Goal: Task Accomplishment & Management: Complete application form

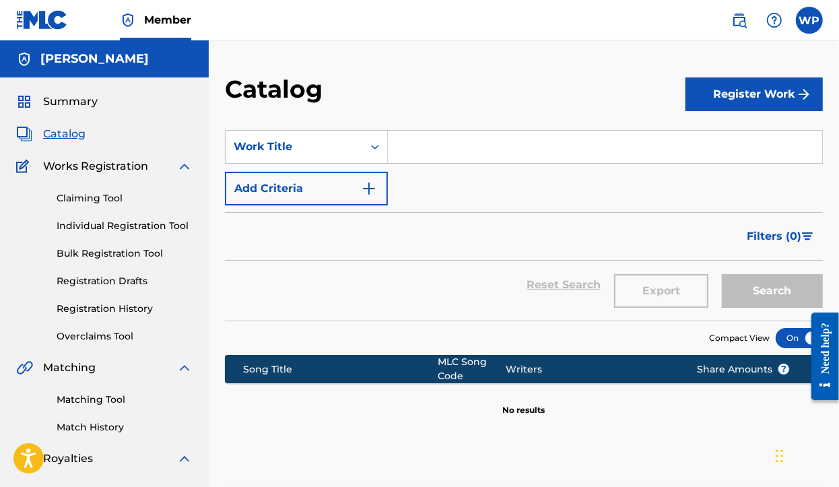
click at [186, 173] on img at bounding box center [184, 166] width 16 height 16
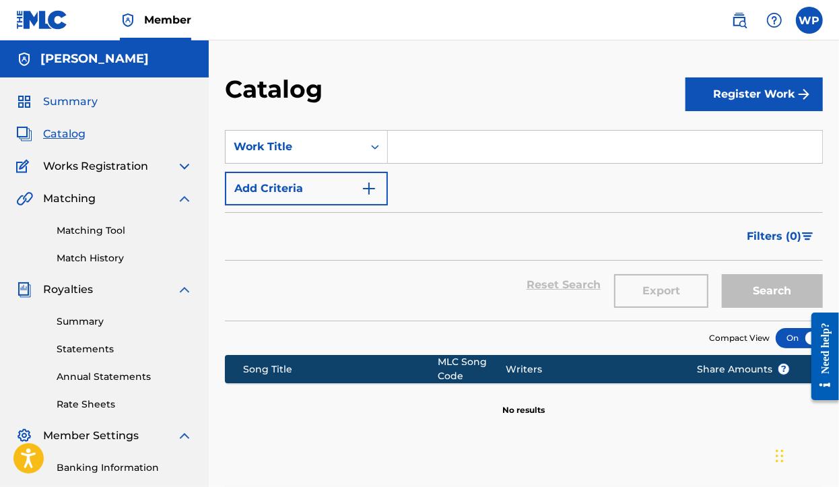
click at [79, 101] on span "Summary" at bounding box center [70, 102] width 55 height 16
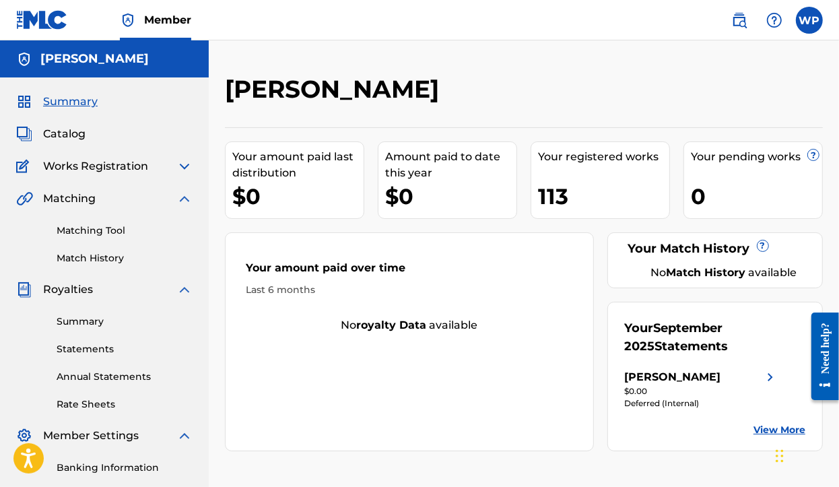
click at [44, 17] on img at bounding box center [42, 20] width 52 height 20
click at [187, 167] on img at bounding box center [184, 166] width 16 height 16
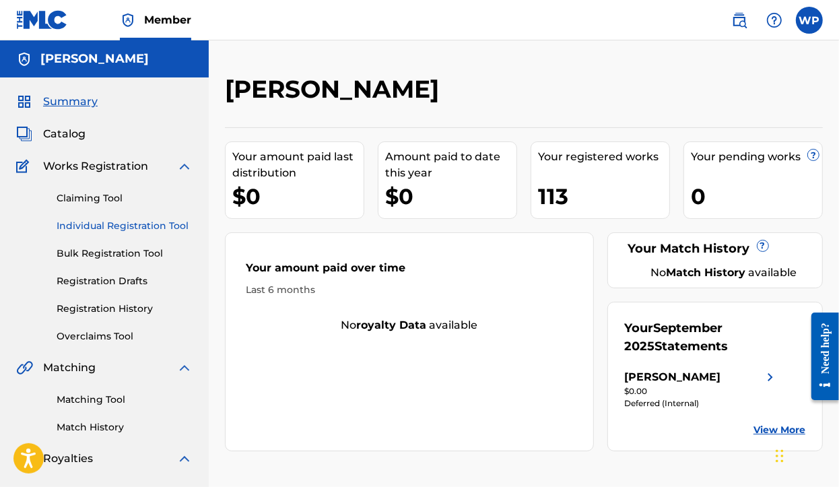
click at [155, 225] on link "Individual Registration Tool" at bounding box center [125, 226] width 136 height 14
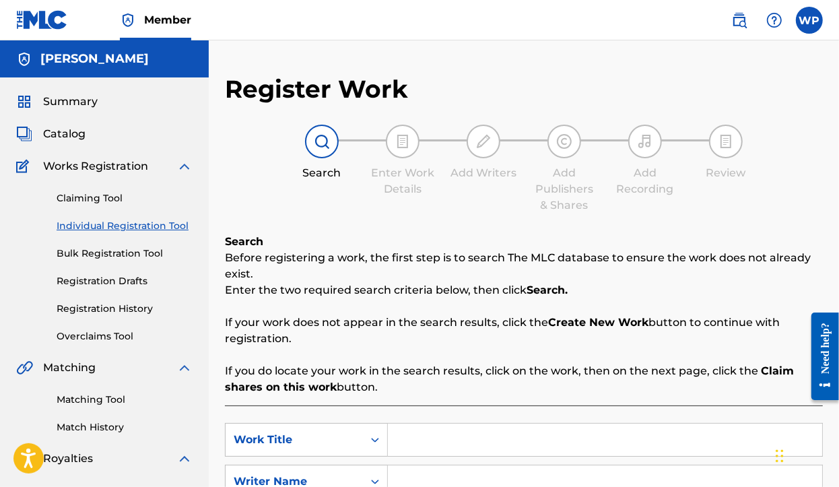
scroll to position [84, 0]
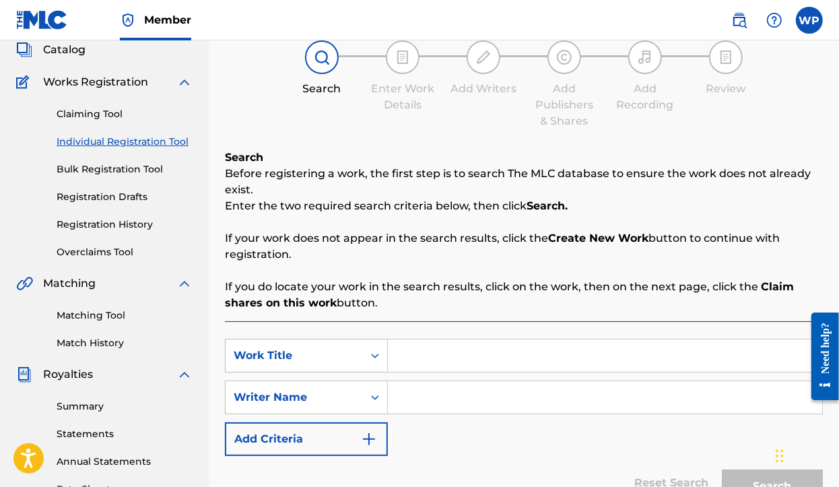
click at [411, 351] on input "Search Form" at bounding box center [605, 355] width 434 height 32
type input "SWEET AND BEAUTIFUL"
click at [341, 392] on div "Writer Name" at bounding box center [294, 397] width 121 height 16
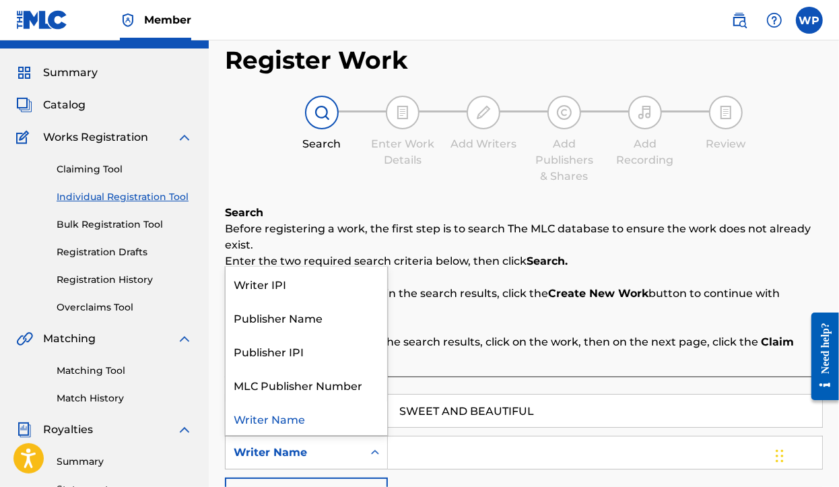
scroll to position [0, 0]
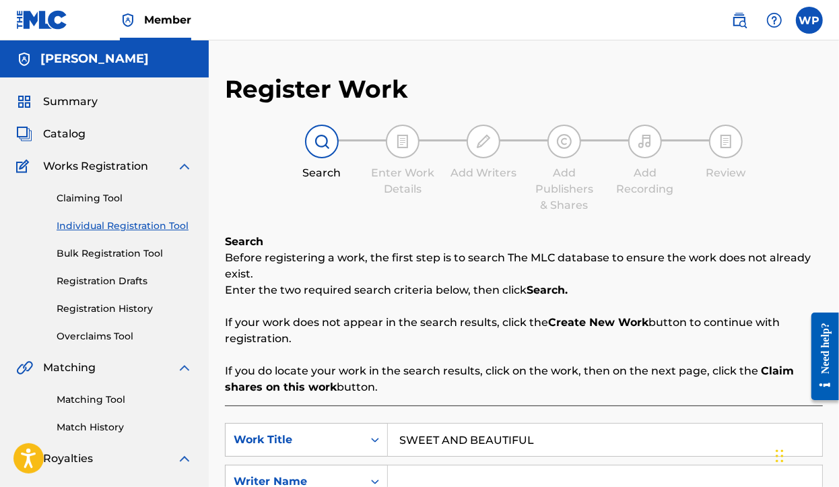
click at [554, 472] on input "Search Form" at bounding box center [605, 481] width 434 height 32
click at [544, 394] on p "If you do locate your work in the search results, click on the work, then on th…" at bounding box center [524, 379] width 598 height 32
click at [324, 147] on img at bounding box center [322, 141] width 16 height 16
click at [325, 151] on div at bounding box center [322, 142] width 34 height 34
click at [326, 151] on div at bounding box center [322, 142] width 34 height 34
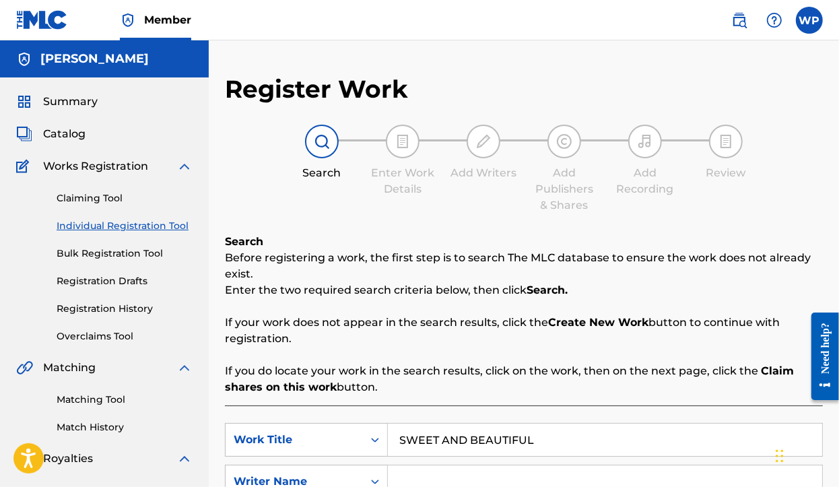
click at [402, 157] on div at bounding box center [403, 142] width 34 height 34
click at [400, 151] on div at bounding box center [403, 142] width 34 height 34
click at [111, 304] on link "Registration History" at bounding box center [125, 309] width 136 height 14
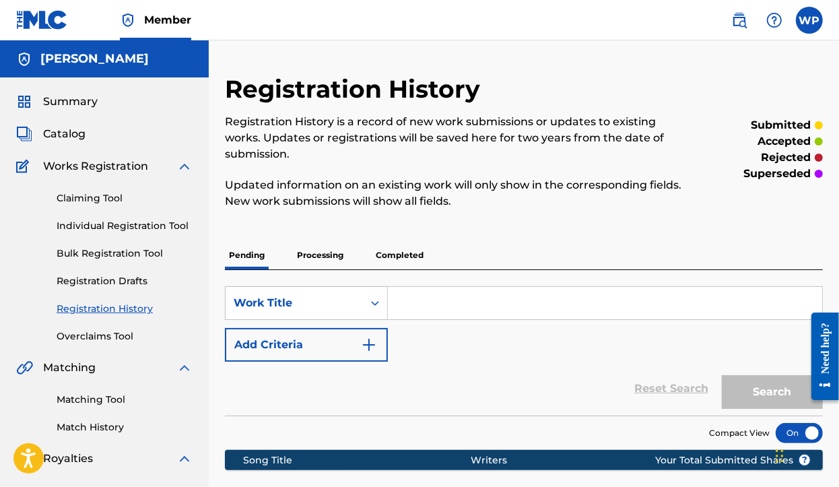
click at [409, 307] on input "Search Form" at bounding box center [605, 303] width 434 height 32
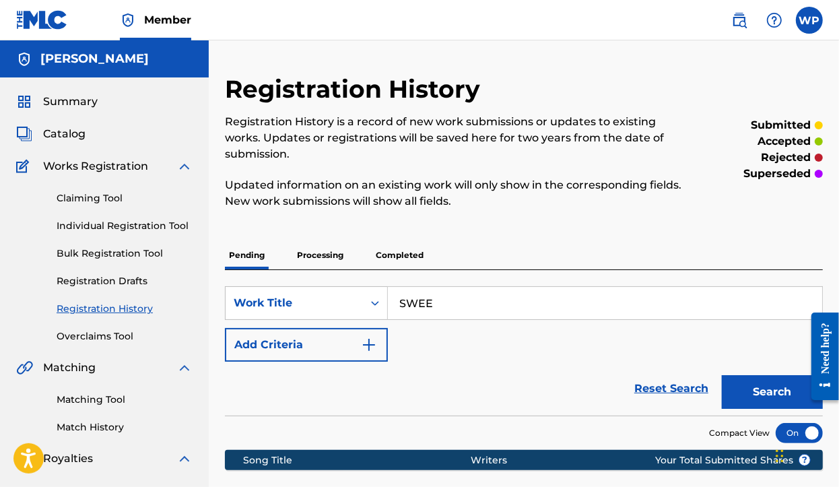
type input "SWEET AND BEAUTIFUL"
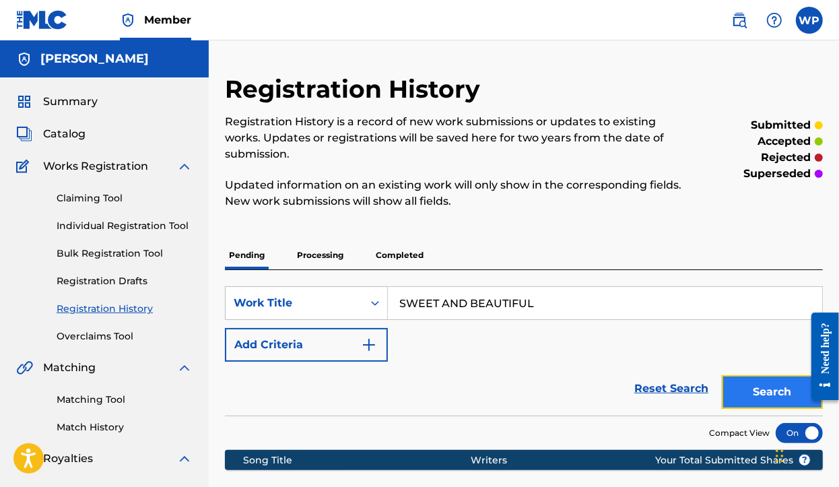
click at [778, 390] on button "Search" at bounding box center [771, 392] width 101 height 34
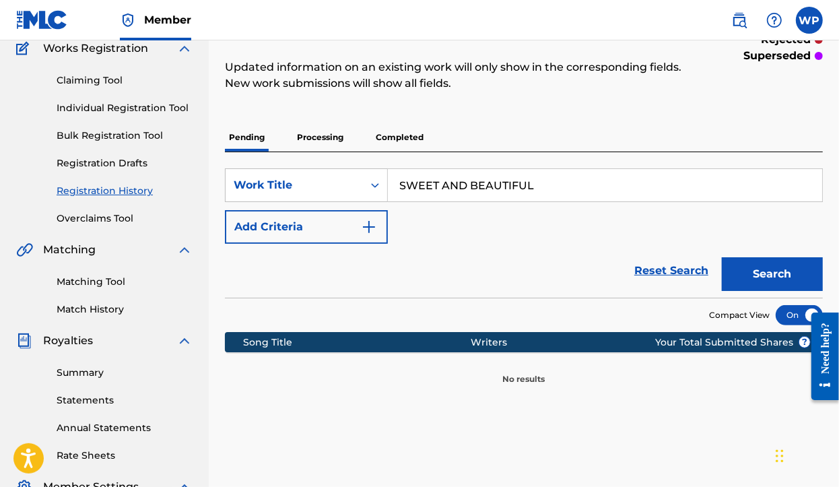
scroll to position [84, 0]
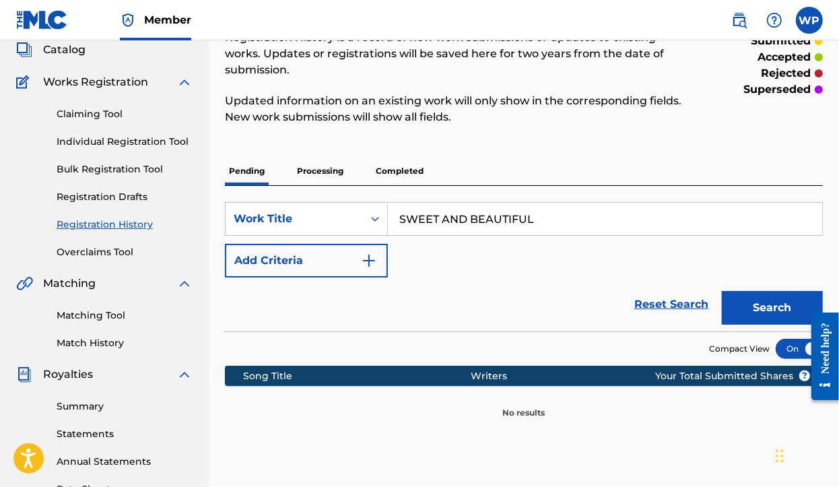
click at [332, 172] on p "Processing" at bounding box center [320, 171] width 55 height 28
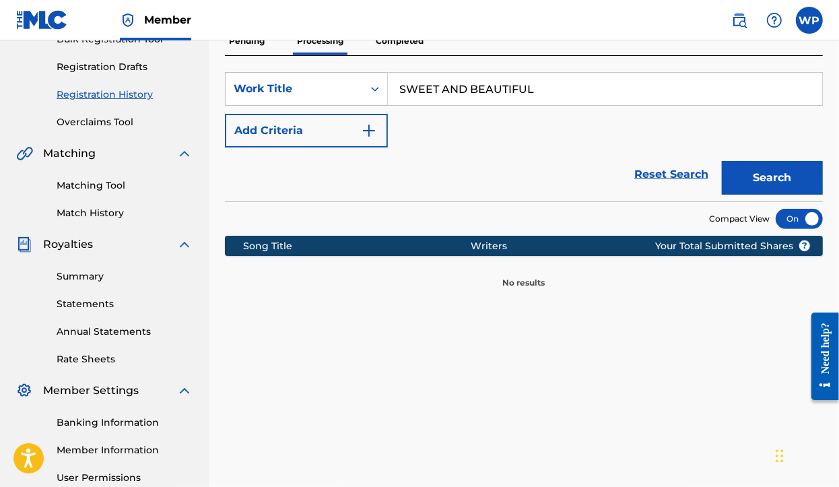
scroll to position [252, 0]
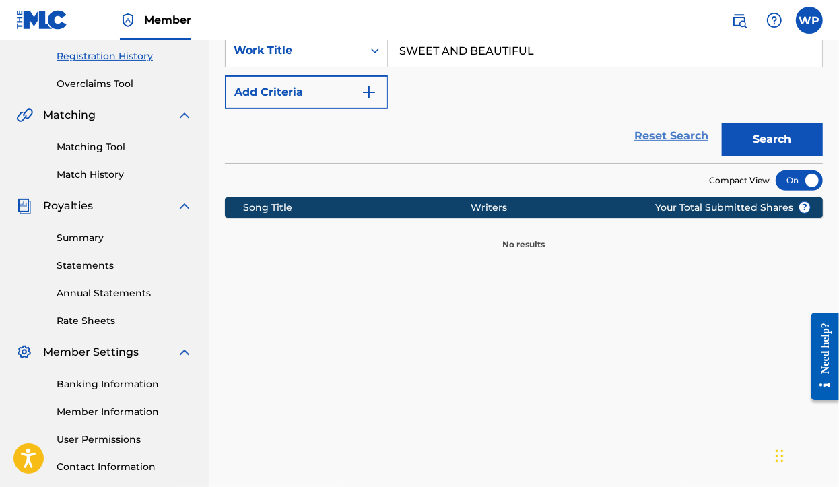
click at [682, 140] on link "Reset Search" at bounding box center [670, 136] width 87 height 30
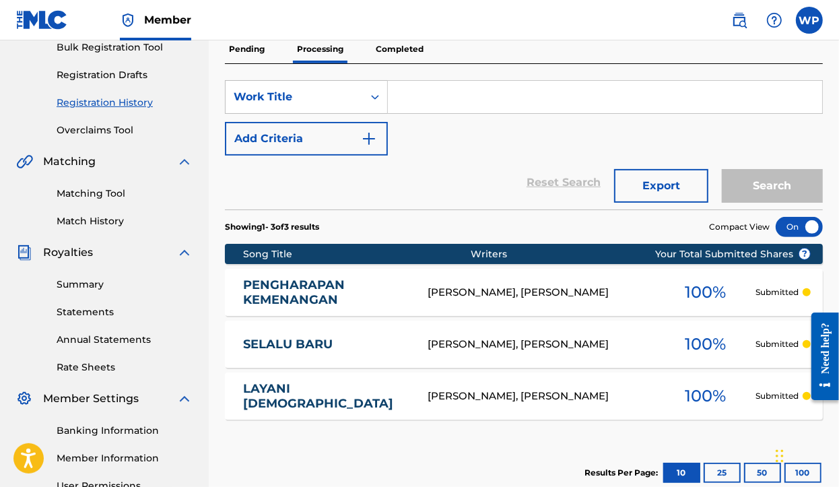
scroll to position [168, 0]
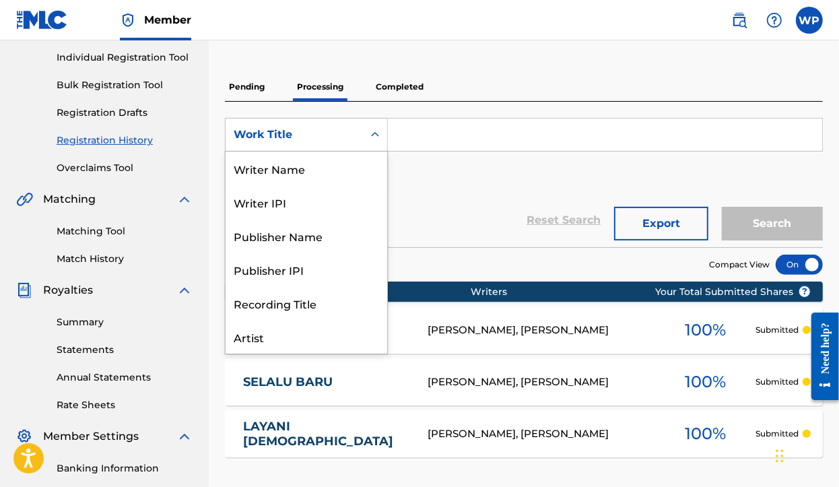
click at [345, 129] on div "Work Title" at bounding box center [294, 135] width 121 height 16
click at [343, 128] on div "Work Title" at bounding box center [294, 135] width 121 height 16
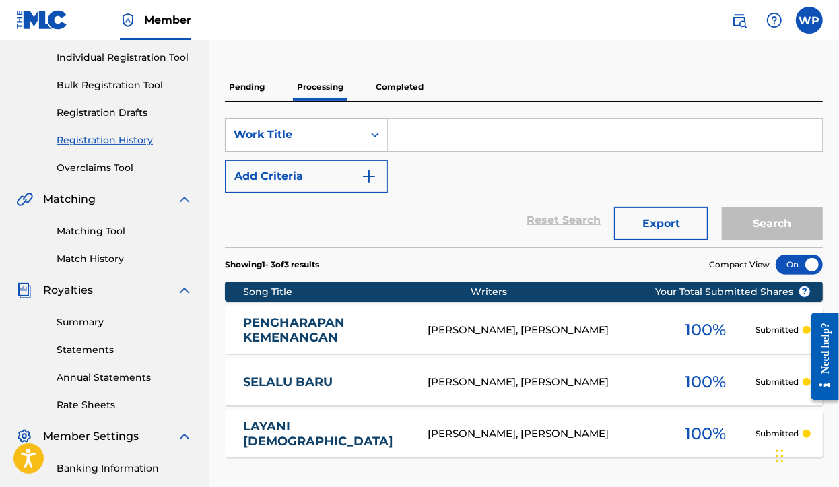
click at [437, 153] on div "SearchWithCriteria06a2ddd5-50d8-4b9a-ac73-d8b68e9d21b7 Work Title Add Criteria" at bounding box center [524, 155] width 598 height 75
click at [411, 140] on input "Search Form" at bounding box center [605, 134] width 434 height 32
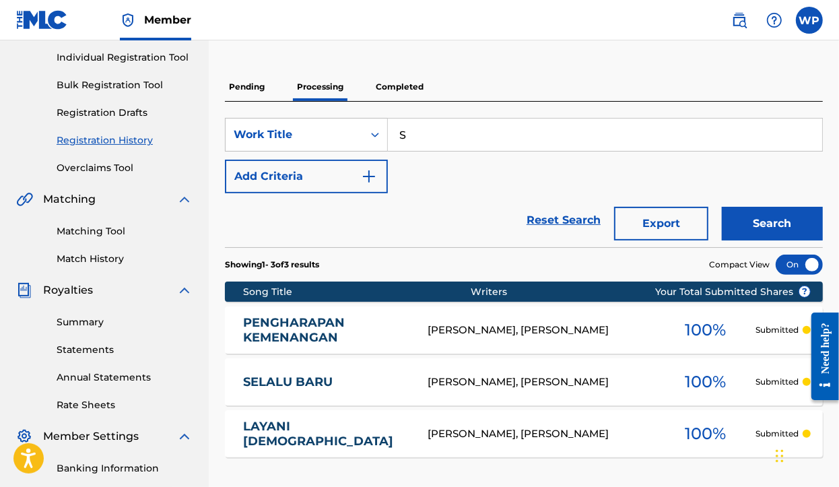
type input "SWEET AND BEAUTIFUL"
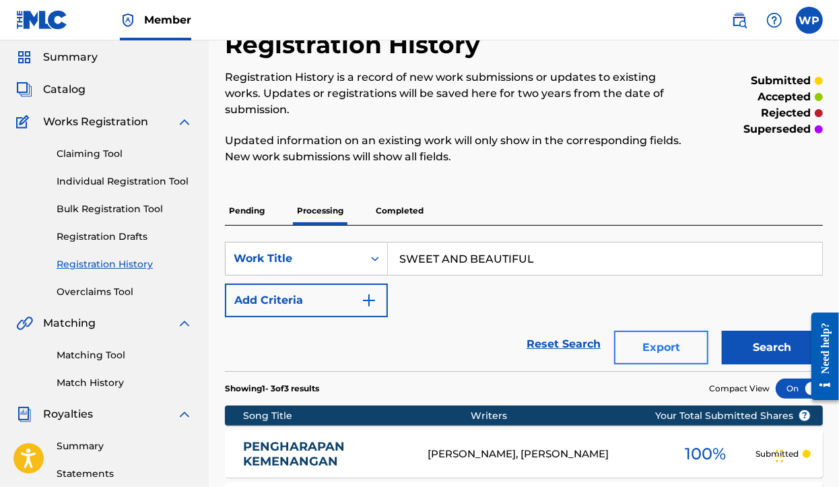
scroll to position [168, 0]
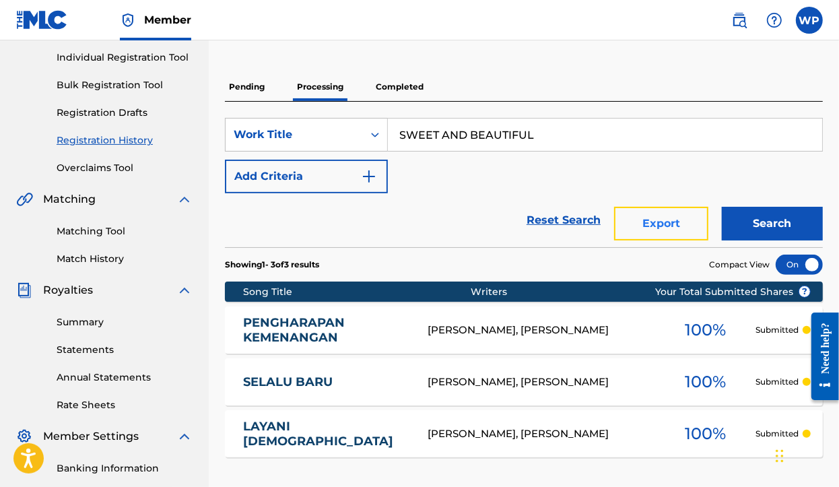
click at [688, 229] on button "Export" at bounding box center [661, 224] width 94 height 34
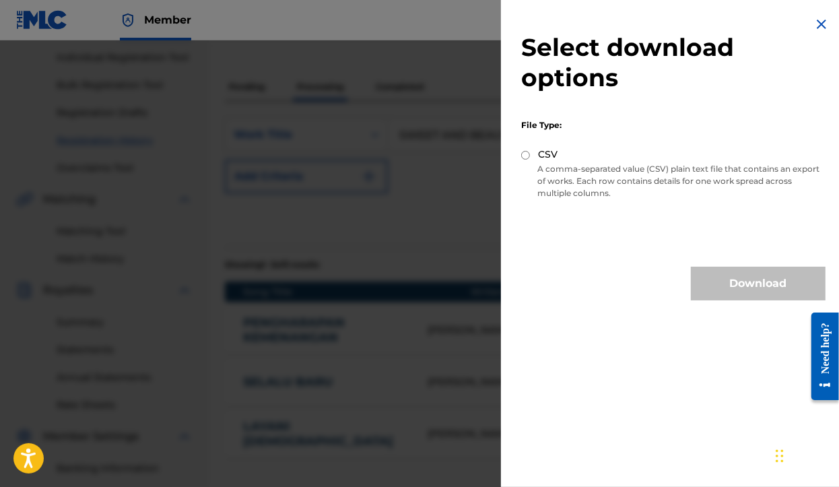
click at [599, 286] on div "Download" at bounding box center [673, 284] width 304 height 34
click at [815, 28] on img at bounding box center [821, 24] width 16 height 16
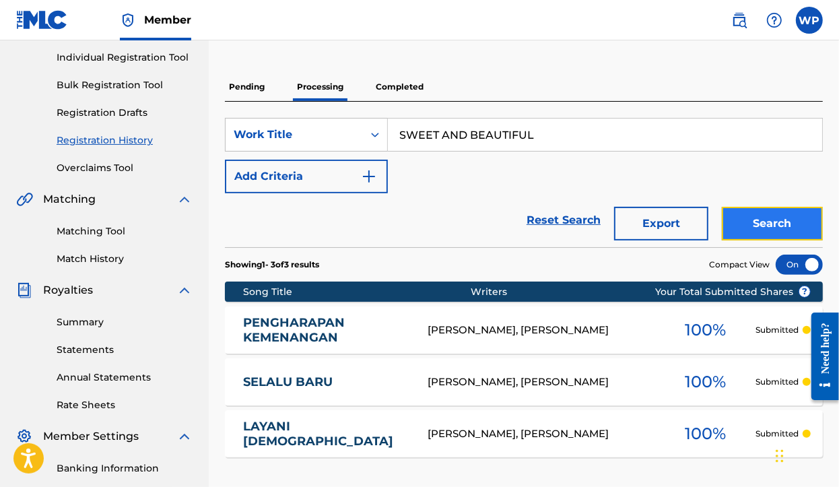
click at [758, 223] on button "Search" at bounding box center [771, 224] width 101 height 34
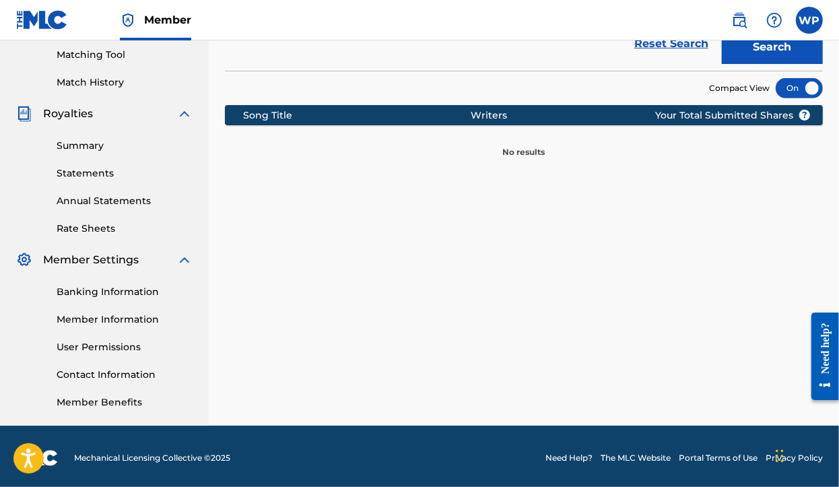
scroll to position [347, 0]
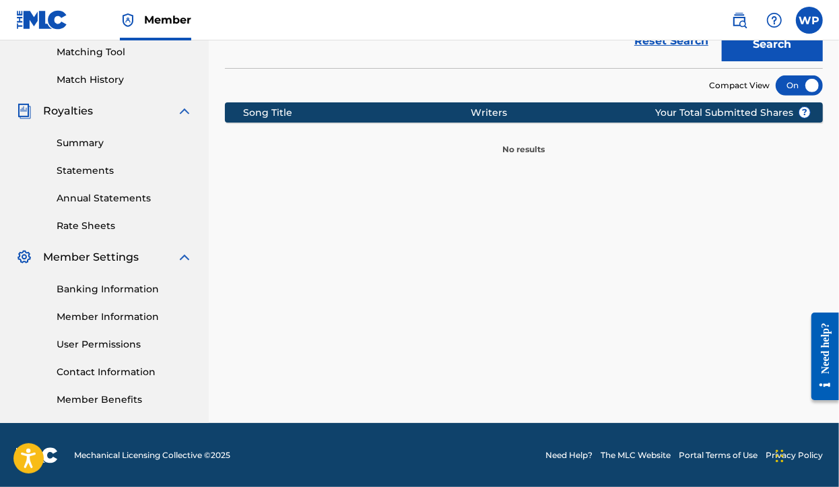
click at [693, 449] on link "Portal Terms of Use" at bounding box center [717, 455] width 79 height 12
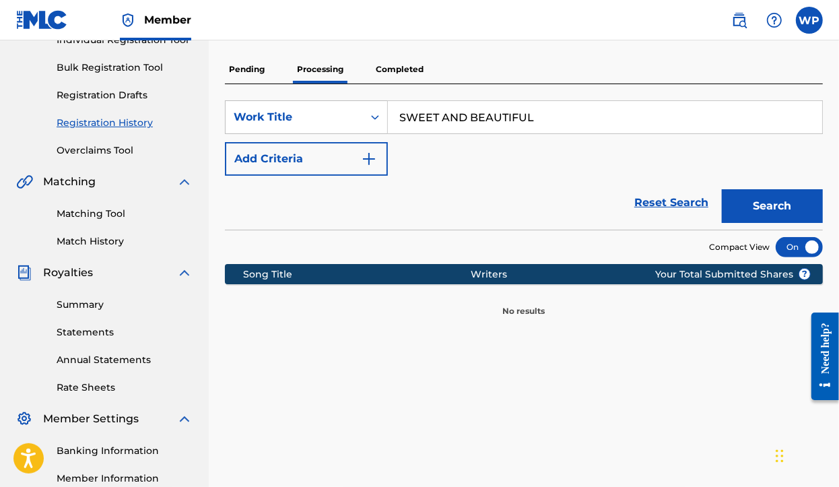
scroll to position [179, 0]
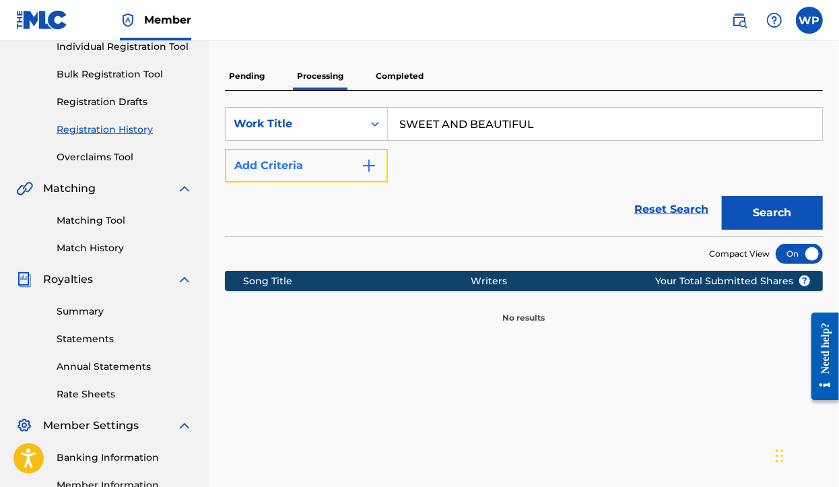
click at [276, 167] on button "Add Criteria" at bounding box center [306, 166] width 163 height 34
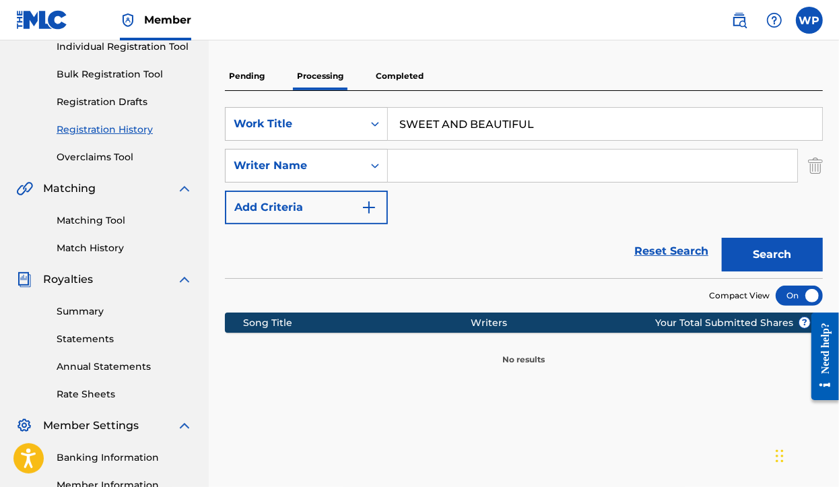
click at [429, 170] on input "Search Form" at bounding box center [592, 165] width 409 height 32
type input "[PERSON_NAME]"
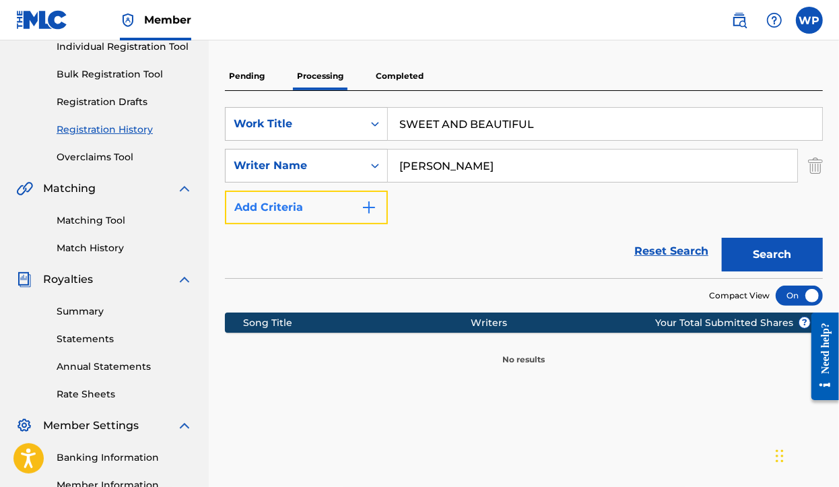
click at [307, 199] on button "Add Criteria" at bounding box center [306, 207] width 163 height 34
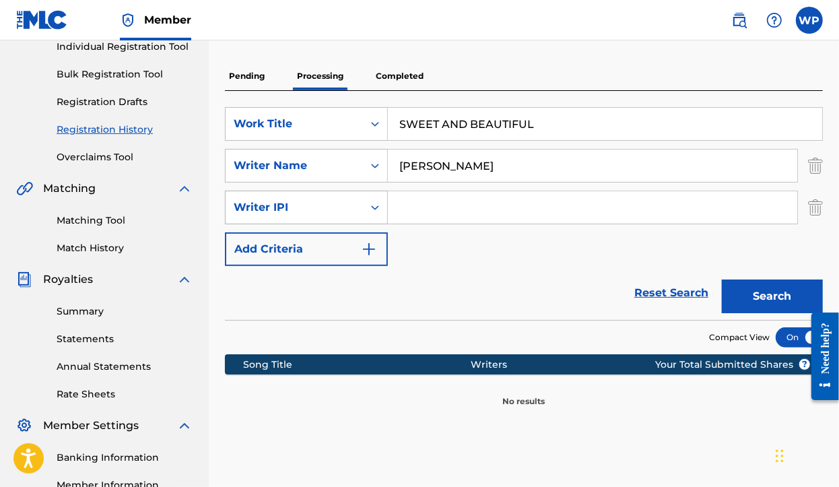
click at [337, 203] on div "Writer IPI" at bounding box center [294, 207] width 121 height 16
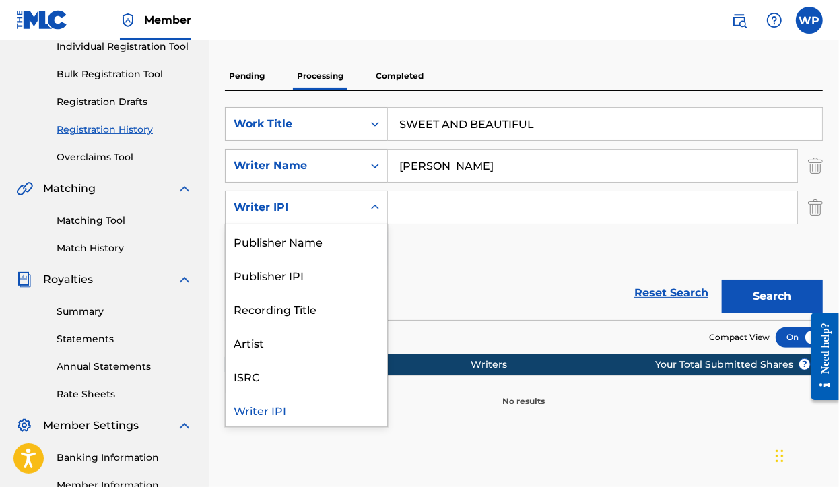
click at [404, 213] on input "Search Form" at bounding box center [592, 207] width 409 height 32
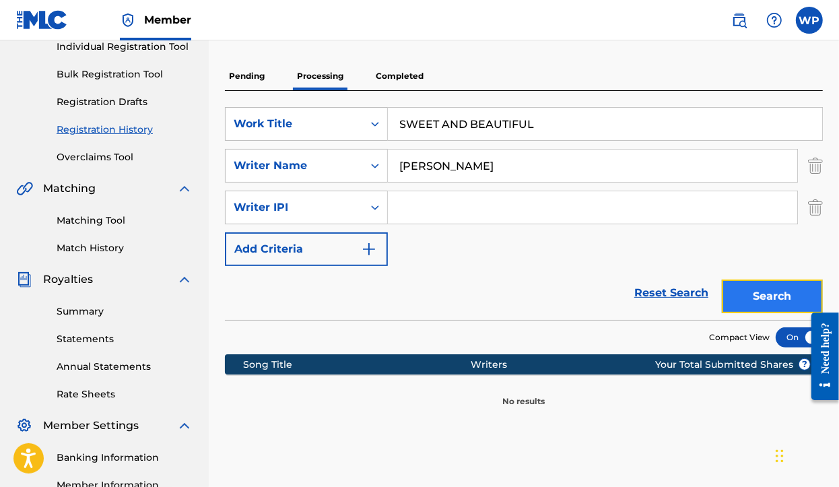
click at [796, 291] on button "Search" at bounding box center [771, 296] width 101 height 34
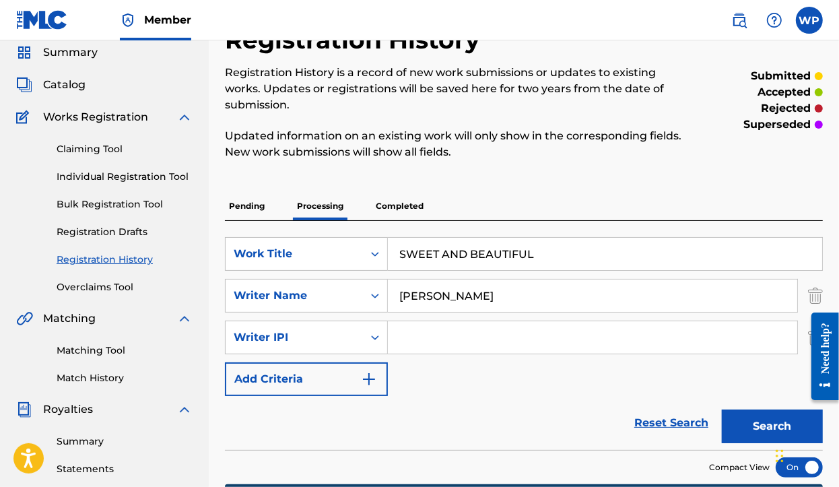
scroll to position [11, 0]
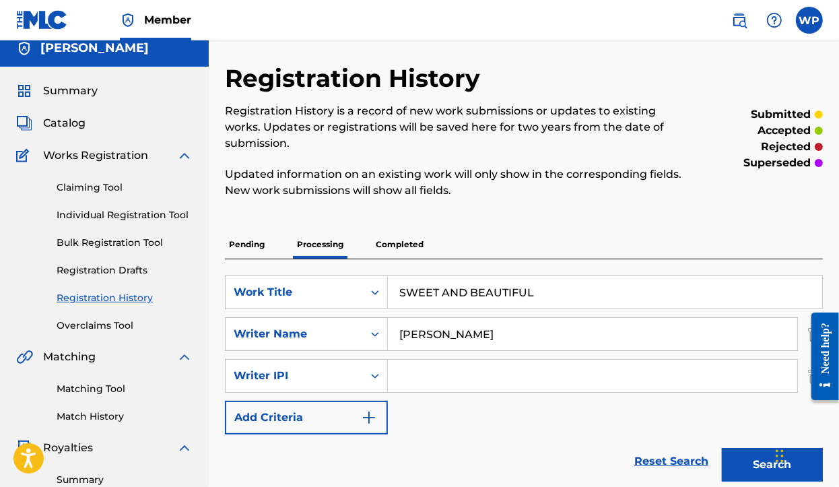
click at [397, 246] on p "Completed" at bounding box center [400, 244] width 56 height 28
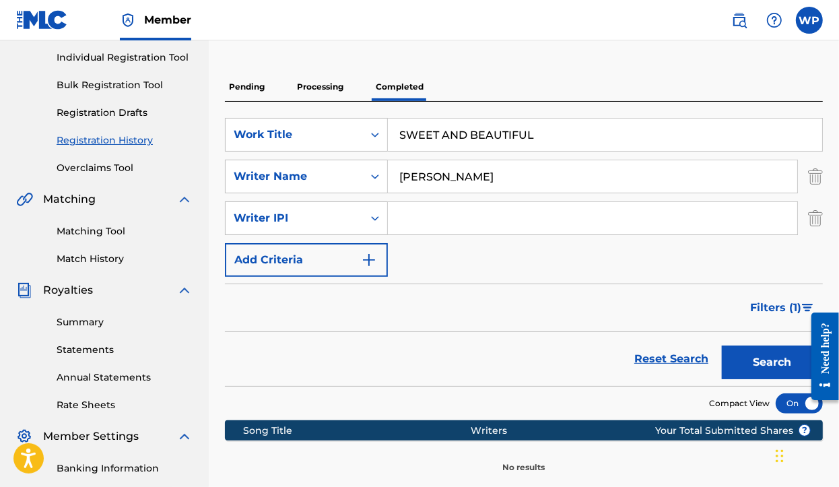
scroll to position [252, 0]
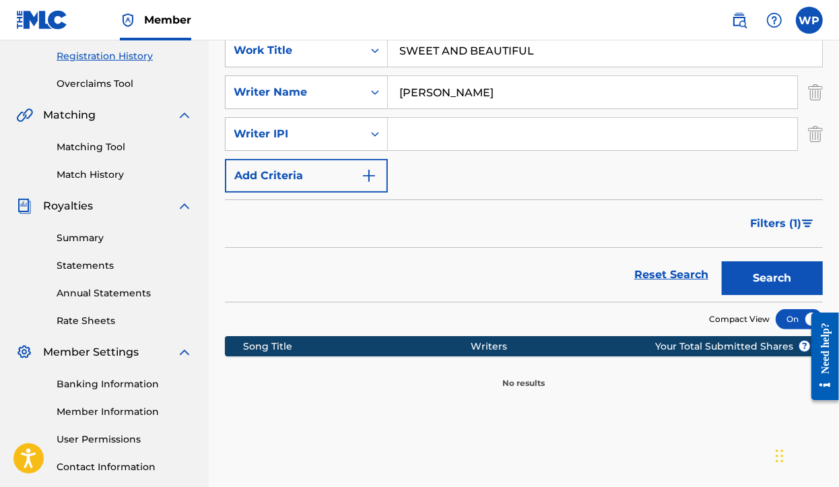
click at [769, 227] on span "Filters ( 1 )" at bounding box center [775, 223] width 51 height 16
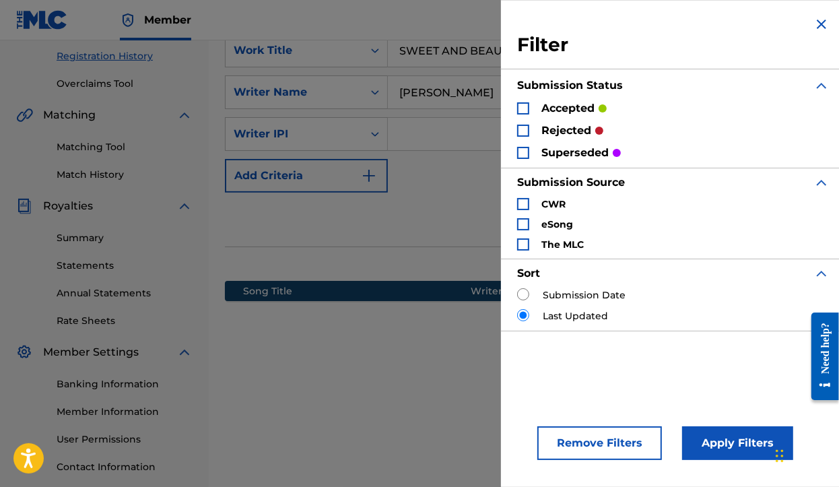
click at [526, 250] on div "Search Form" at bounding box center [523, 244] width 12 height 12
click at [527, 108] on div "Search Form" at bounding box center [523, 108] width 12 height 12
click at [522, 129] on div "Search Form" at bounding box center [523, 131] width 12 height 12
click at [524, 151] on div "Search Form" at bounding box center [523, 153] width 12 height 12
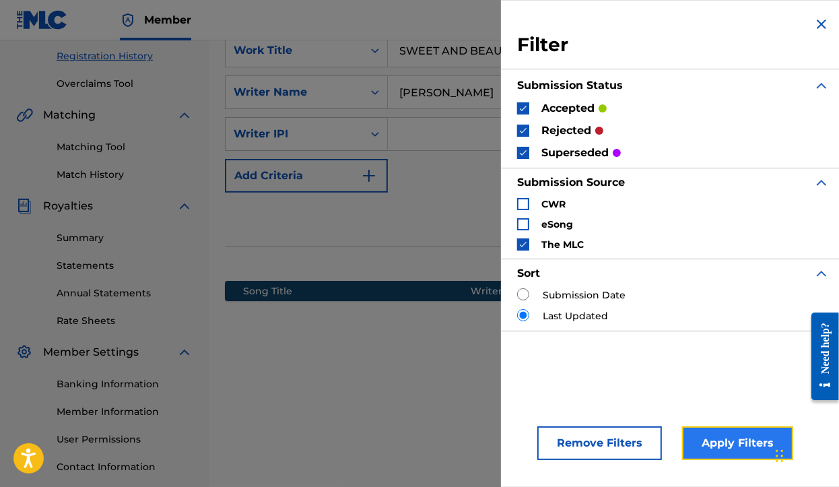
click at [717, 448] on button "Apply Filters" at bounding box center [737, 443] width 111 height 34
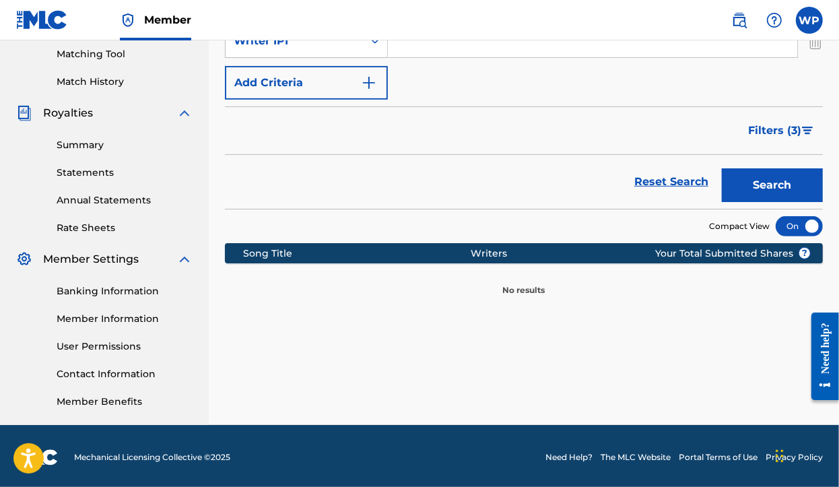
scroll to position [347, 0]
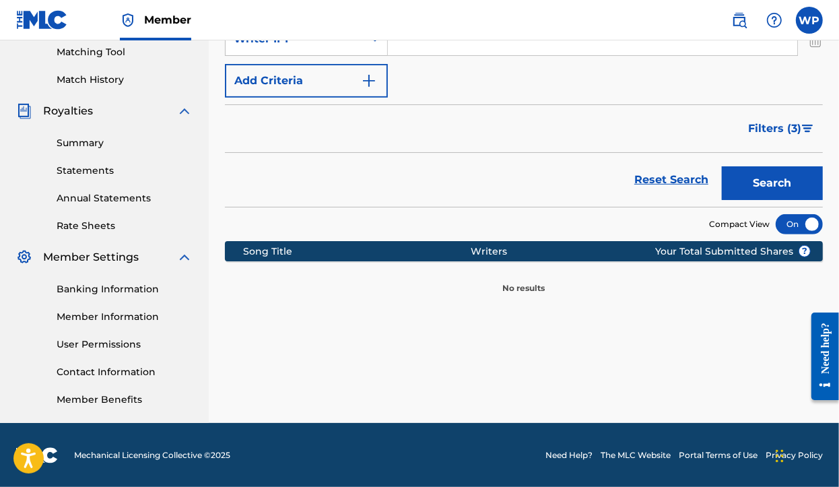
click at [495, 254] on div "Writers" at bounding box center [583, 251] width 227 height 14
click at [250, 254] on div "Song Title" at bounding box center [356, 251] width 227 height 14
click at [746, 227] on span "Compact View" at bounding box center [739, 224] width 61 height 12
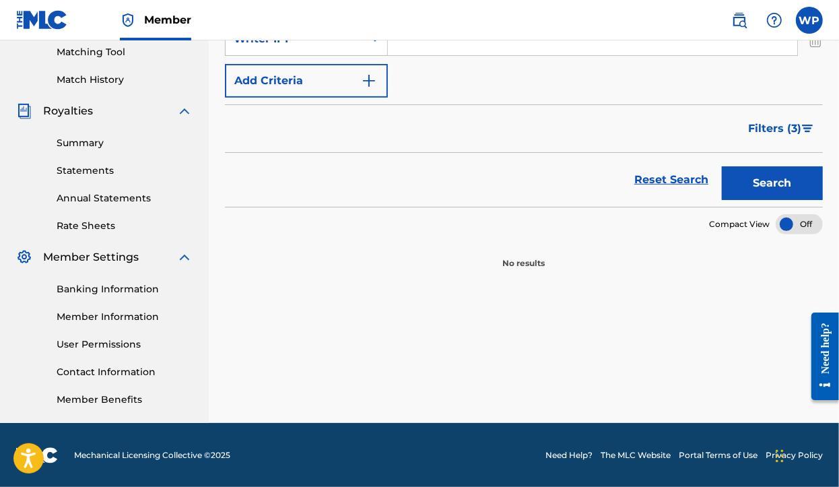
click at [747, 227] on span "Compact View" at bounding box center [739, 224] width 61 height 12
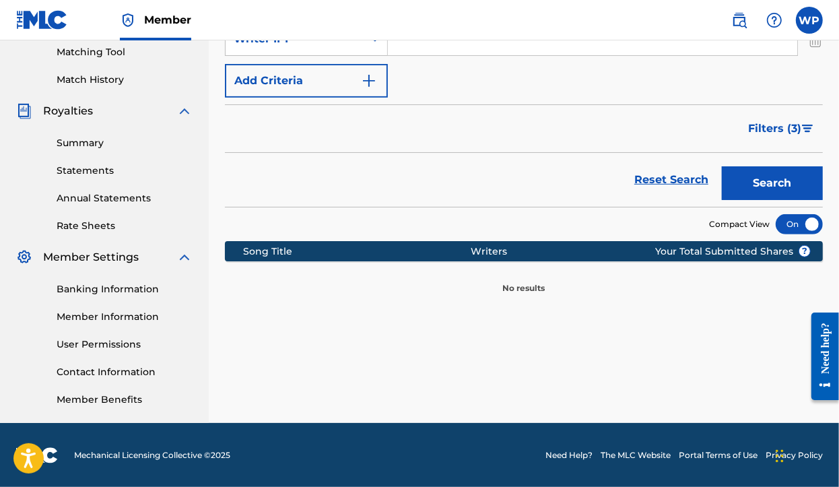
click at [623, 450] on link "The MLC Website" at bounding box center [635, 455] width 70 height 12
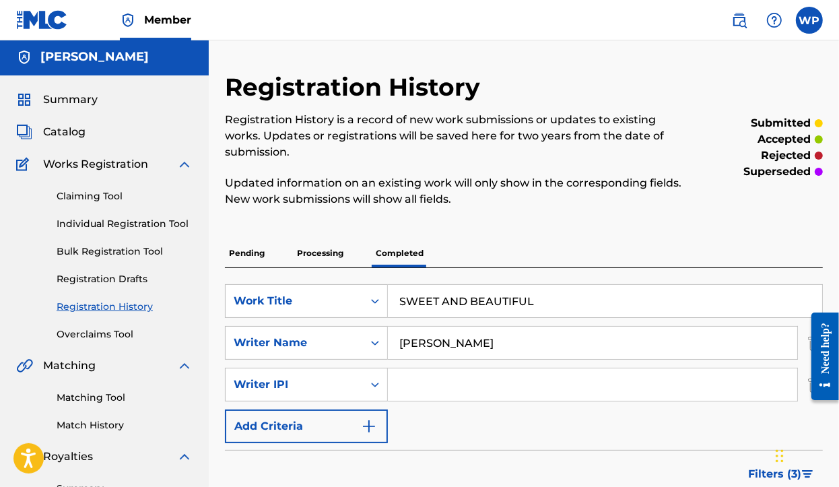
scroll to position [0, 0]
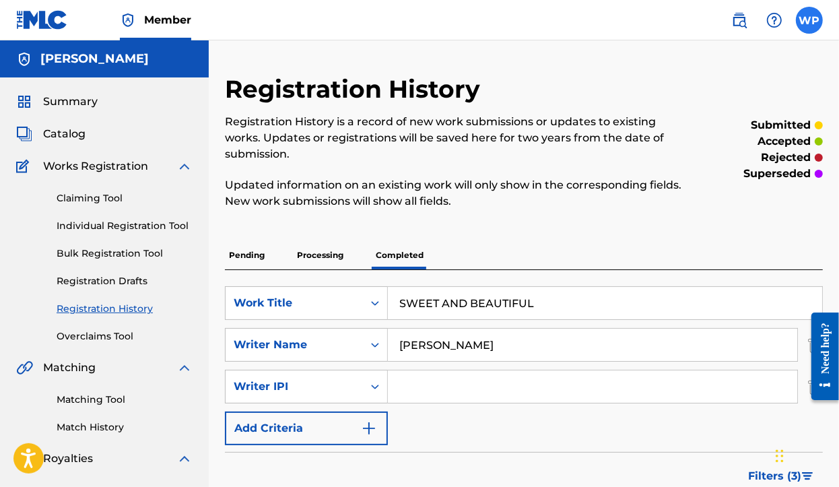
click at [805, 24] on label at bounding box center [809, 20] width 27 height 27
click at [809, 20] on input "[PERSON_NAME] Padoma [PERSON_NAME][EMAIL_ADDRESS][DOMAIN_NAME] Profile Log out" at bounding box center [809, 20] width 0 height 0
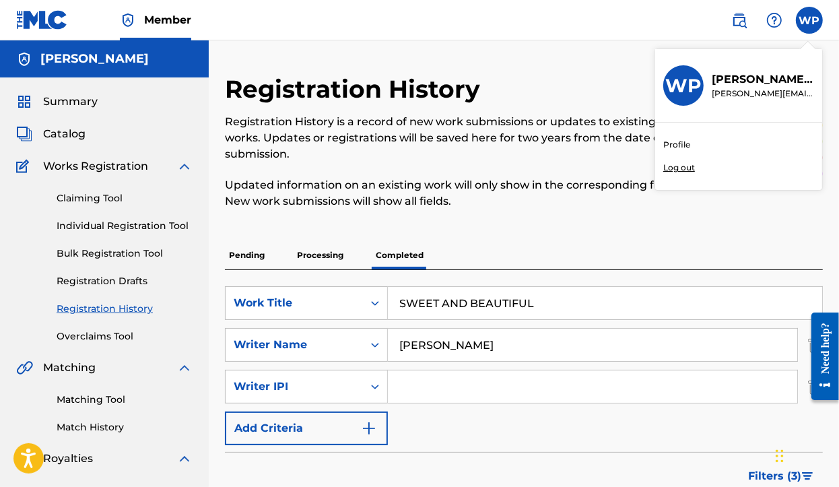
click at [752, 77] on p "[PERSON_NAME]" at bounding box center [762, 79] width 102 height 16
click at [809, 20] on input "[PERSON_NAME] Padoma [PERSON_NAME][EMAIL_ADDRESS][DOMAIN_NAME] Profile Log out" at bounding box center [809, 20] width 0 height 0
click at [730, 84] on p "[PERSON_NAME]" at bounding box center [762, 79] width 102 height 16
click at [809, 20] on input "[PERSON_NAME] Padoma [PERSON_NAME][EMAIL_ADDRESS][DOMAIN_NAME] Profile Log out" at bounding box center [809, 20] width 0 height 0
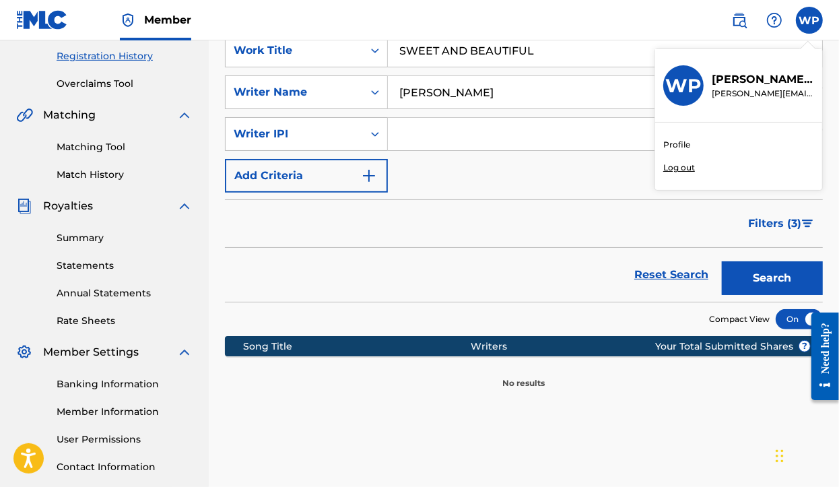
scroll to position [168, 0]
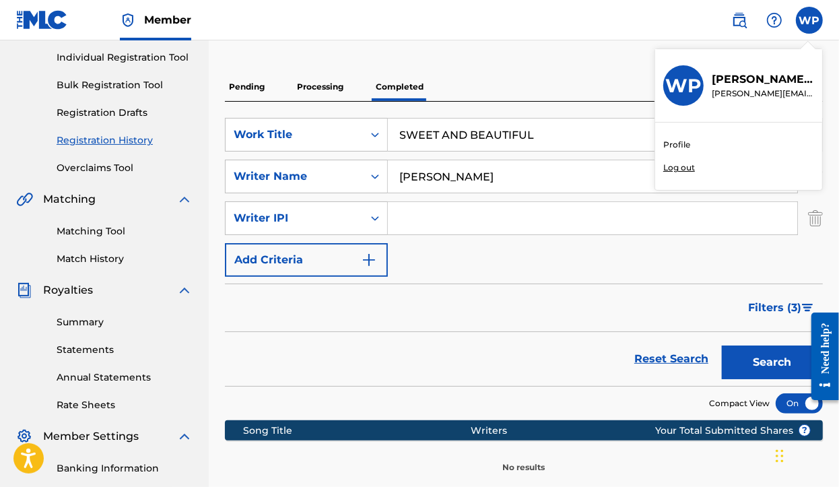
click at [776, 308] on span "Filters ( 3 )" at bounding box center [774, 307] width 53 height 16
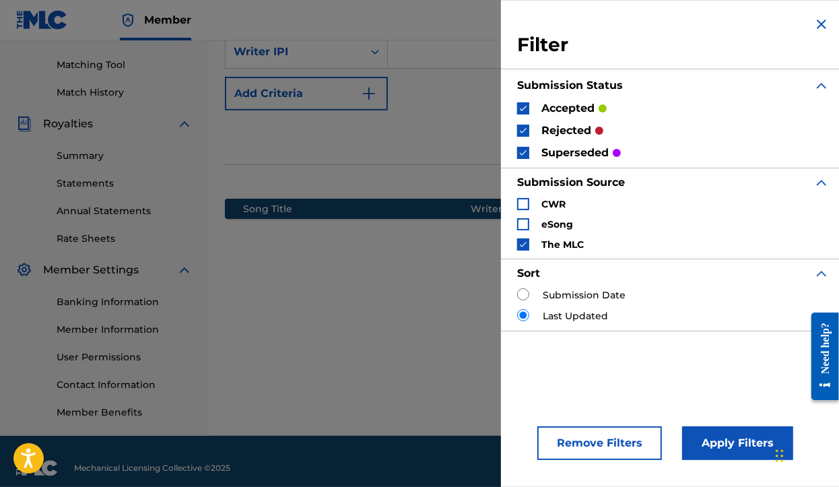
scroll to position [337, 0]
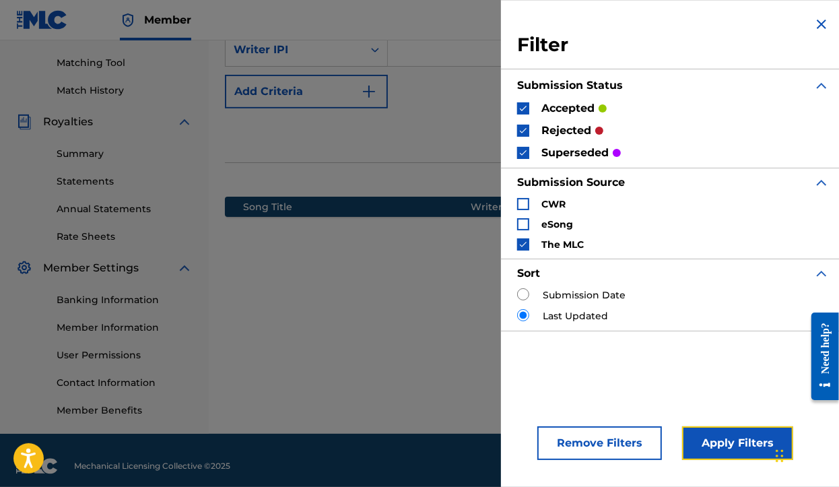
click at [738, 450] on button "Apply Filters" at bounding box center [737, 443] width 111 height 34
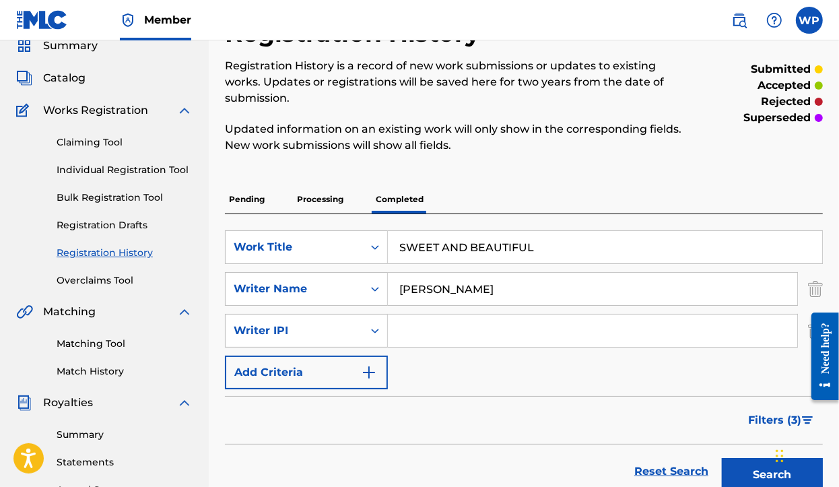
scroll to position [84, 0]
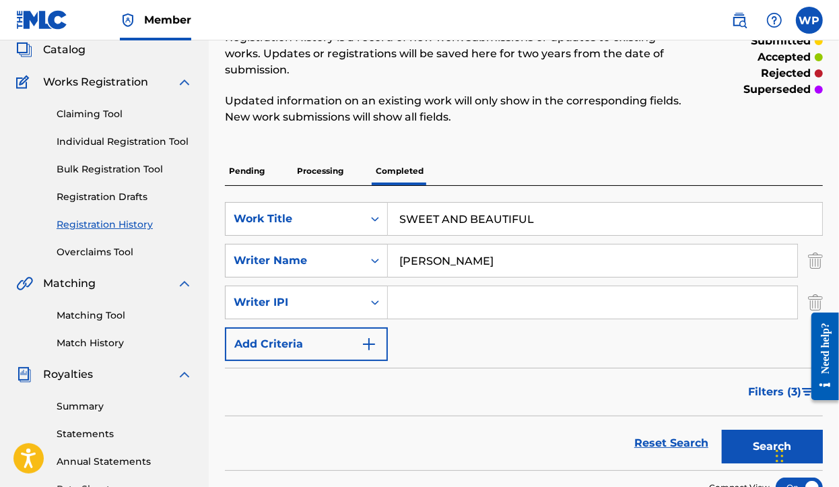
drag, startPoint x: 326, startPoint y: 180, endPoint x: 316, endPoint y: 184, distance: 10.6
click at [321, 185] on div "Pending Processing Completed SearchWithCriteria06a2ddd5-50d8-4b9a-ac73-d8b68e9d…" at bounding box center [524, 357] width 598 height 400
click at [254, 169] on p "Pending" at bounding box center [247, 171] width 44 height 28
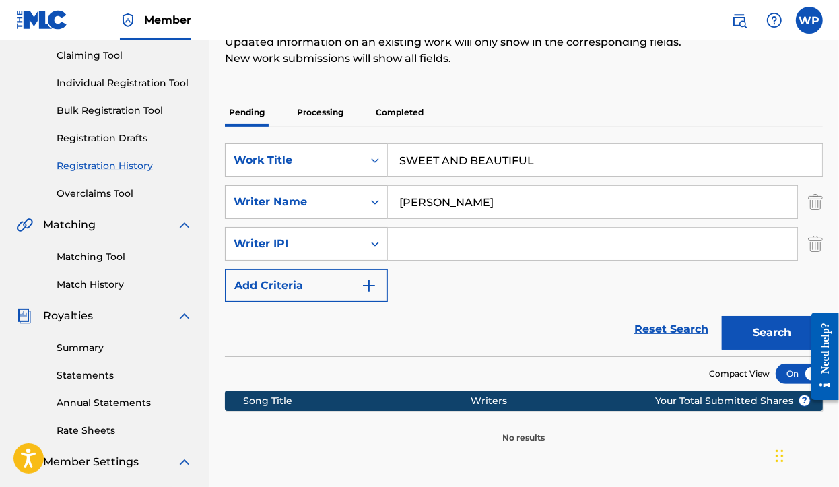
scroll to position [179, 0]
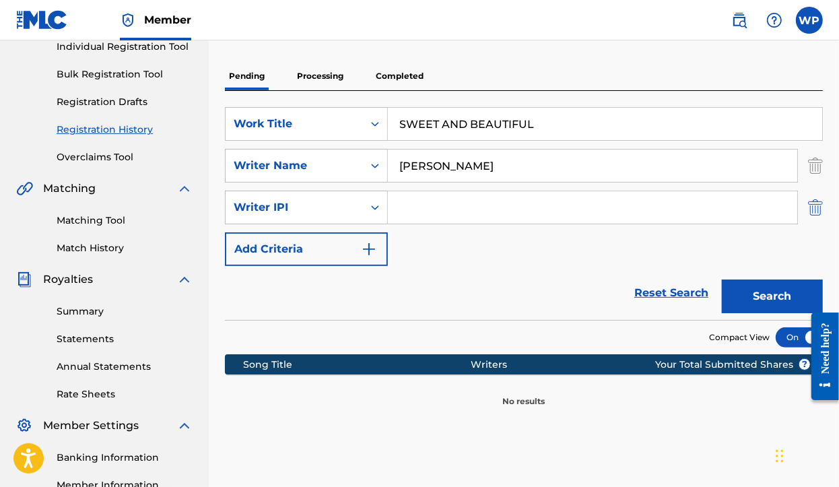
click at [818, 205] on img "Search Form" at bounding box center [815, 207] width 15 height 34
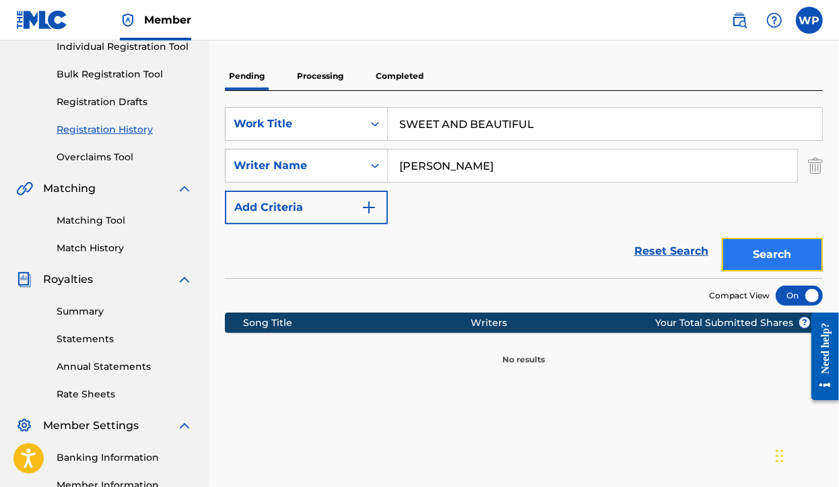
click at [789, 262] on button "Search" at bounding box center [771, 255] width 101 height 34
click at [819, 169] on img "Search Form" at bounding box center [815, 166] width 15 height 34
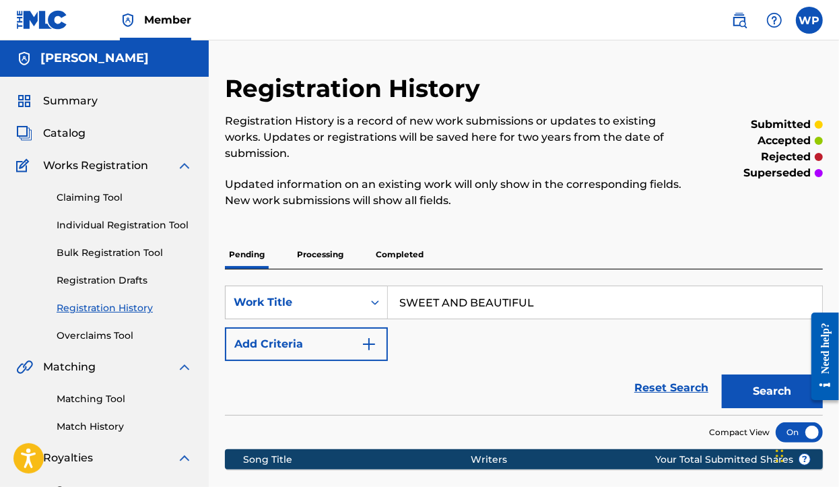
scroll to position [0, 0]
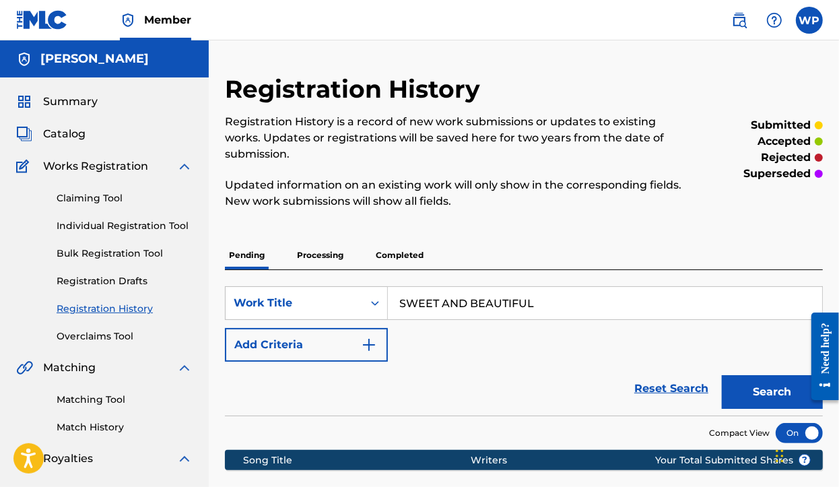
click at [187, 166] on img at bounding box center [184, 166] width 16 height 16
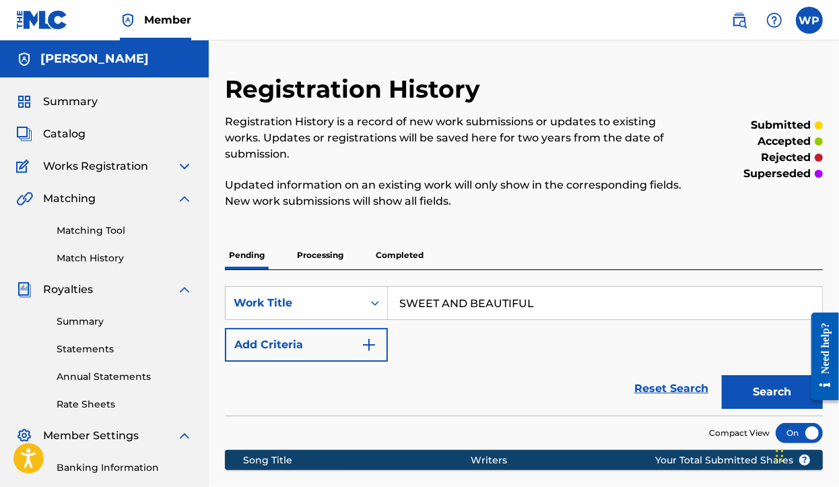
click at [148, 69] on div "[PERSON_NAME]" at bounding box center [104, 58] width 209 height 37
drag, startPoint x: 148, startPoint y: 69, endPoint x: 174, endPoint y: 81, distance: 28.6
click at [173, 81] on nav "[PERSON_NAME] Summary Catalog Works Registration Claiming Tool Individual Regis…" at bounding box center [104, 320] width 209 height 561
click at [813, 19] on label at bounding box center [809, 20] width 27 height 27
click at [809, 20] on input "[PERSON_NAME] Padoma [PERSON_NAME][EMAIL_ADDRESS][DOMAIN_NAME] Profile Log out" at bounding box center [809, 20] width 0 height 0
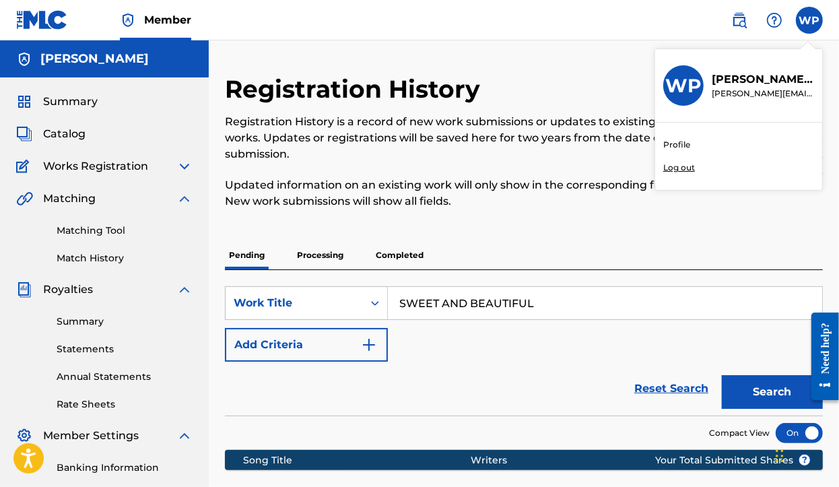
click at [774, 82] on p "[PERSON_NAME]" at bounding box center [762, 79] width 102 height 16
click at [809, 20] on input "[PERSON_NAME] Padoma [PERSON_NAME][EMAIL_ADDRESS][DOMAIN_NAME] Profile Log out" at bounding box center [809, 20] width 0 height 0
click at [676, 166] on p "Log out" at bounding box center [679, 168] width 32 height 12
click at [809, 20] on input "[PERSON_NAME] Padoma [PERSON_NAME][EMAIL_ADDRESS][DOMAIN_NAME] Profile Log out" at bounding box center [809, 20] width 0 height 0
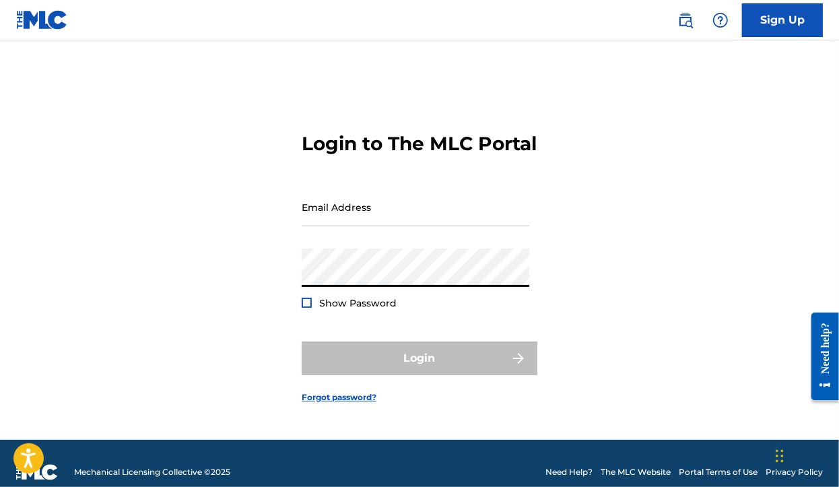
type input "[PERSON_NAME][EMAIL_ADDRESS][DOMAIN_NAME]"
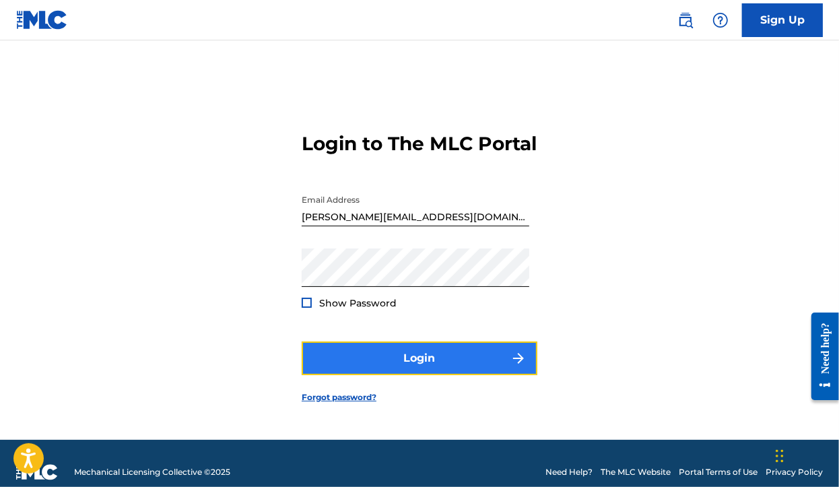
click at [421, 370] on button "Login" at bounding box center [420, 358] width 236 height 34
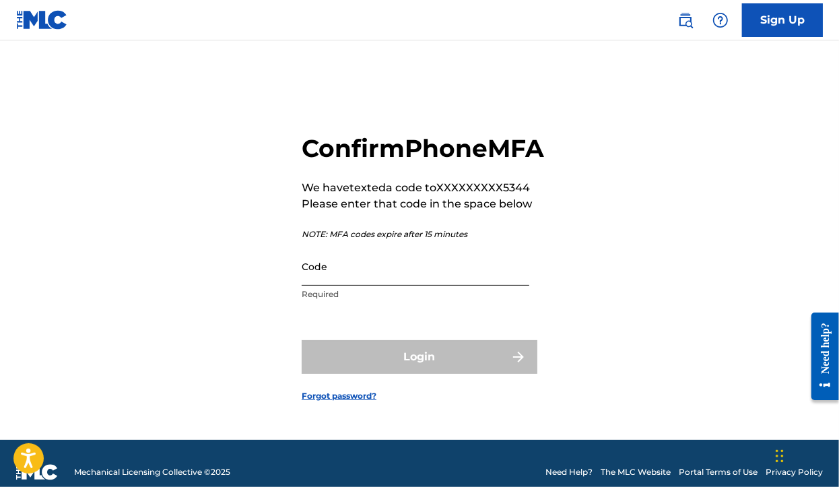
click at [463, 281] on input "Code" at bounding box center [415, 266] width 227 height 38
click at [553, 334] on div "Confirm Phone MFA We have texted a code to XXXXXXXXX5344 Please enter that code…" at bounding box center [419, 256] width 839 height 365
click at [327, 285] on input "Code" at bounding box center [415, 266] width 227 height 38
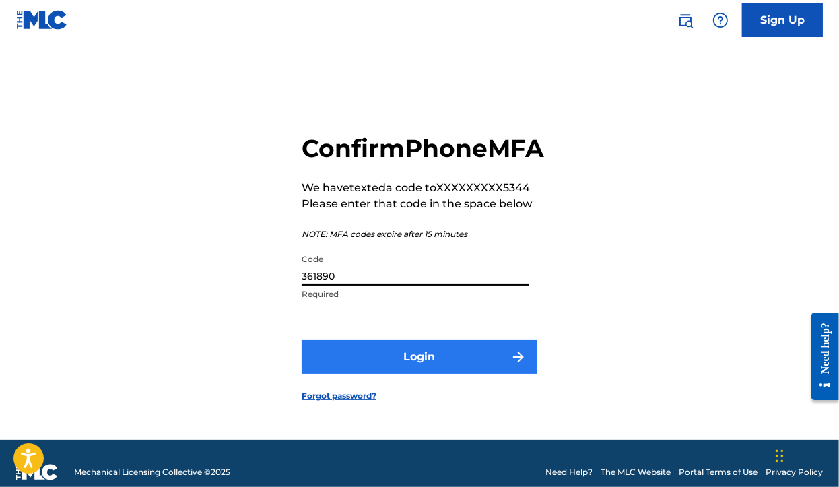
type input "361890"
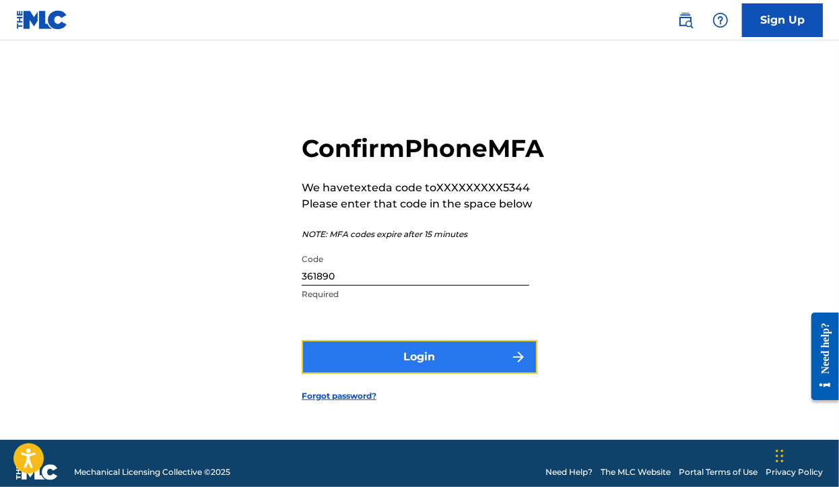
click at [444, 372] on button "Login" at bounding box center [420, 357] width 236 height 34
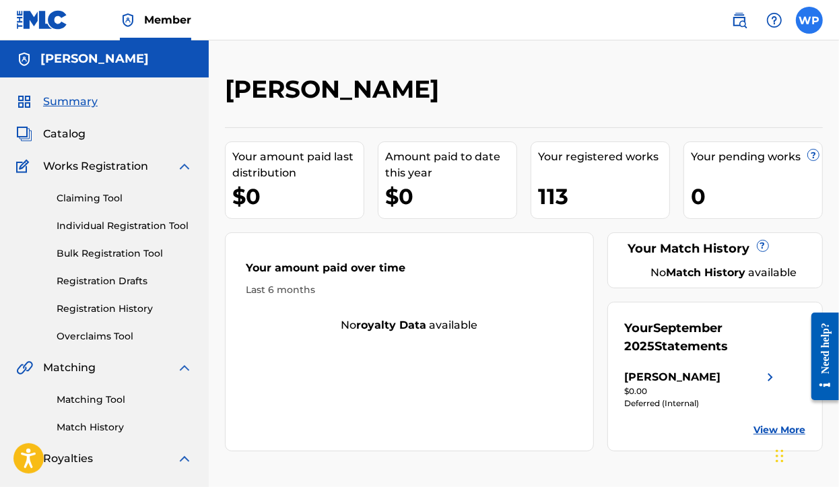
click at [802, 27] on label at bounding box center [809, 20] width 27 height 27
click at [809, 20] on input "[PERSON_NAME] Padoma [PERSON_NAME][EMAIL_ADDRESS][DOMAIN_NAME] Profile Log out" at bounding box center [809, 20] width 0 height 0
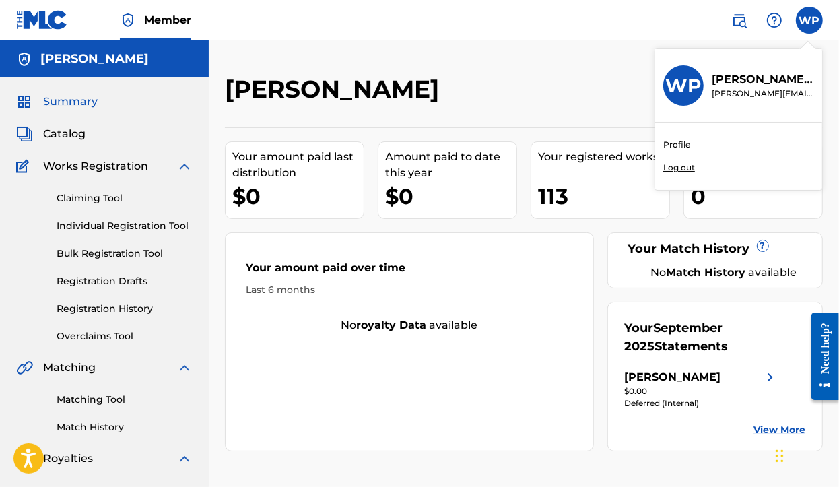
click at [688, 143] on link "Profile" at bounding box center [676, 145] width 27 height 12
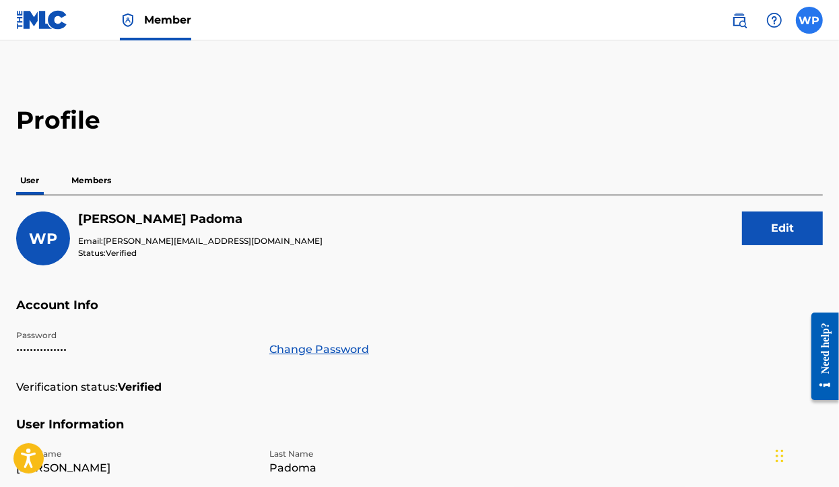
click at [802, 15] on label at bounding box center [809, 20] width 27 height 27
click at [809, 20] on input "[PERSON_NAME] Padoma [PERSON_NAME][EMAIL_ADDRESS][DOMAIN_NAME] Profile Log out" at bounding box center [809, 20] width 0 height 0
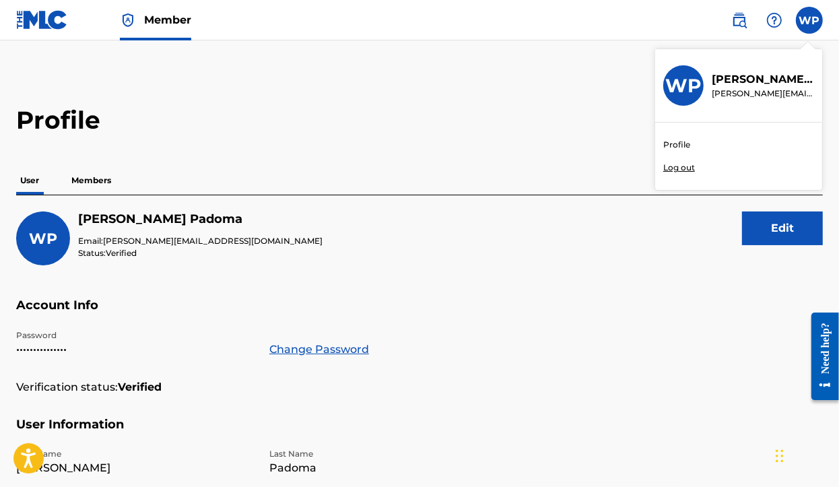
click at [243, 61] on main "Profile User Members [PERSON_NAME] Email: [PERSON_NAME][EMAIL_ADDRESS][DOMAIN_N…" at bounding box center [419, 448] width 839 height 817
click at [71, 123] on h2 "Profile" at bounding box center [419, 120] width 806 height 30
click at [52, 32] on link at bounding box center [42, 20] width 52 height 40
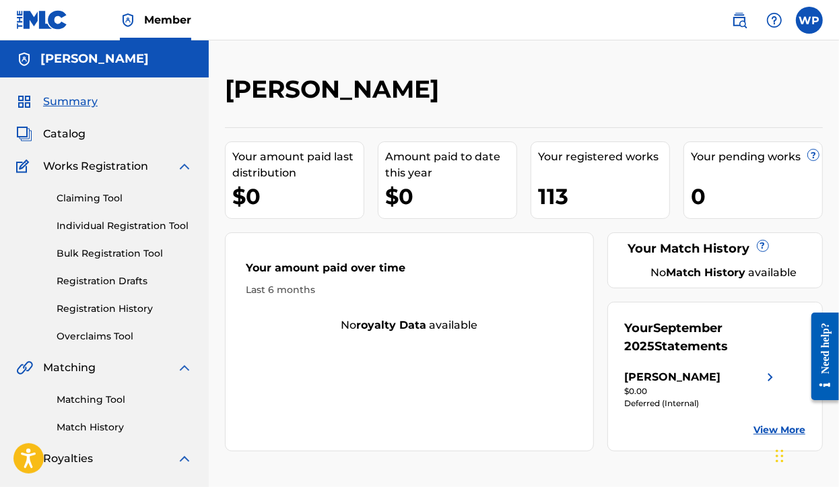
click at [185, 160] on img at bounding box center [184, 166] width 16 height 16
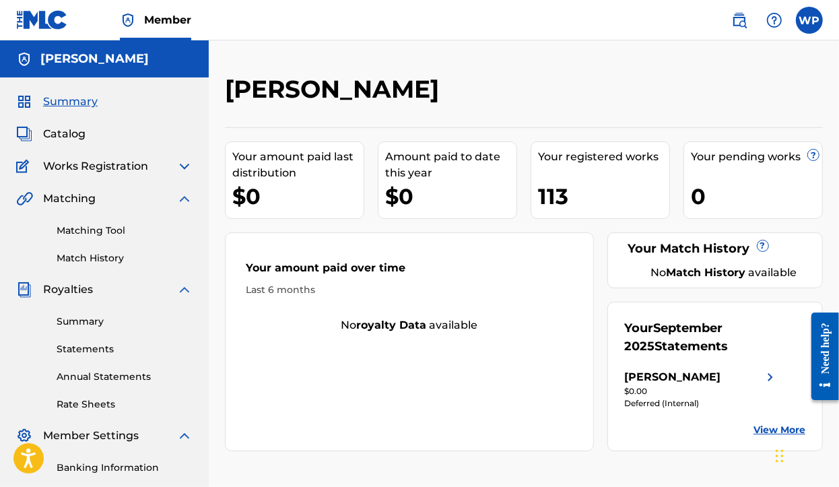
click at [182, 193] on img at bounding box center [184, 198] width 16 height 16
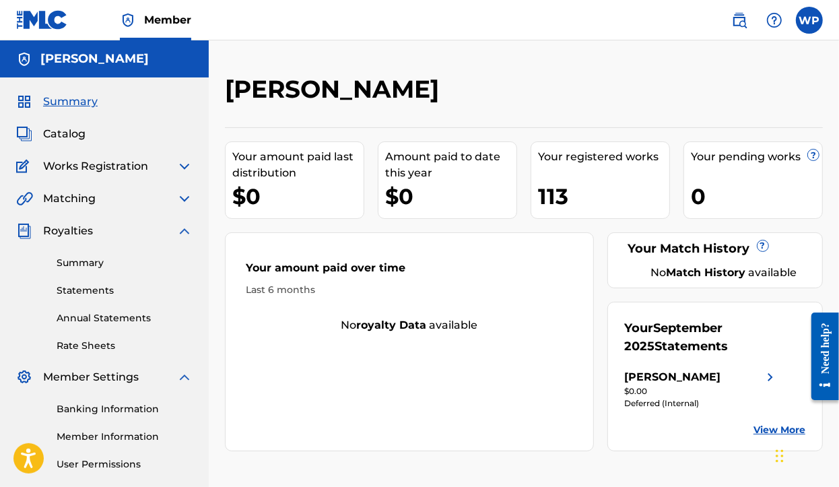
click at [183, 230] on img at bounding box center [184, 231] width 16 height 16
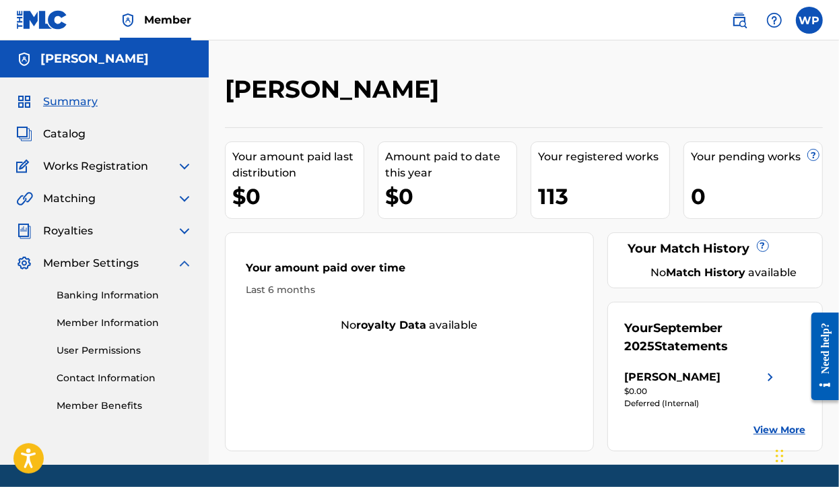
click at [182, 264] on img at bounding box center [184, 263] width 16 height 16
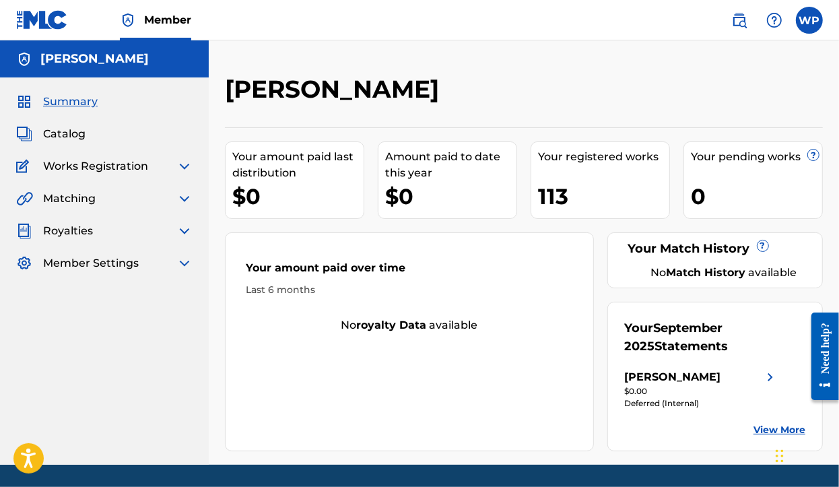
click at [122, 73] on div "[PERSON_NAME]" at bounding box center [104, 58] width 209 height 37
click at [122, 59] on h5 "[PERSON_NAME]" at bounding box center [94, 58] width 108 height 15
click at [24, 58] on img at bounding box center [24, 59] width 16 height 16
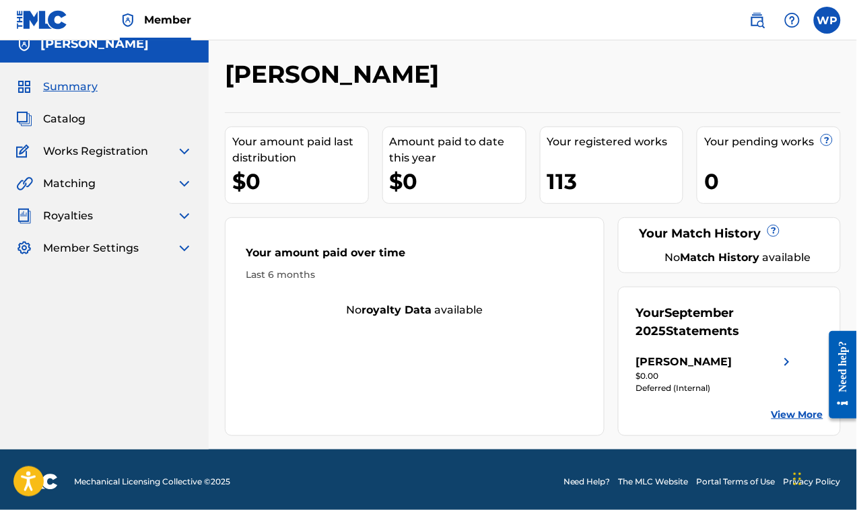
scroll to position [19, 0]
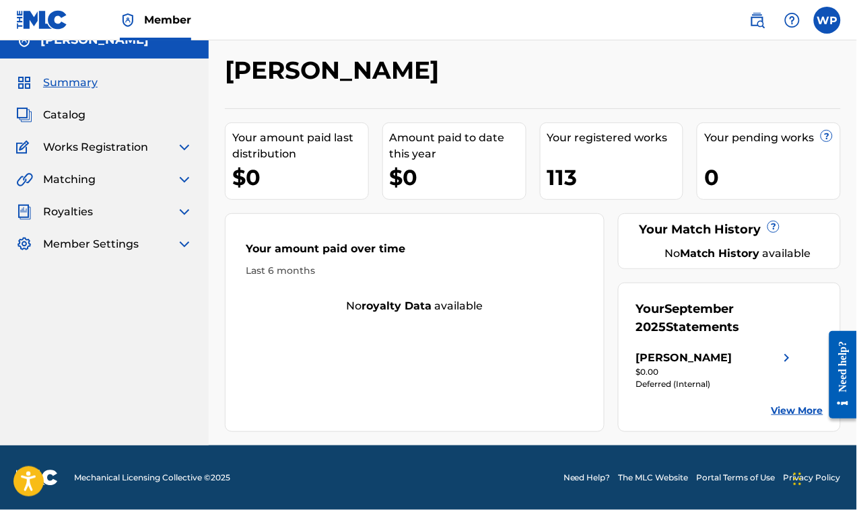
click at [798, 416] on link "View More" at bounding box center [797, 411] width 52 height 14
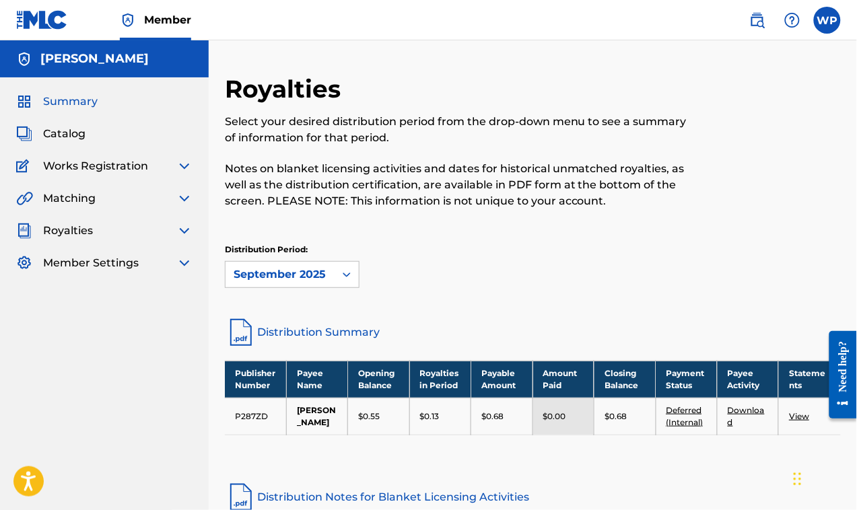
click at [24, 98] on img at bounding box center [24, 102] width 16 height 16
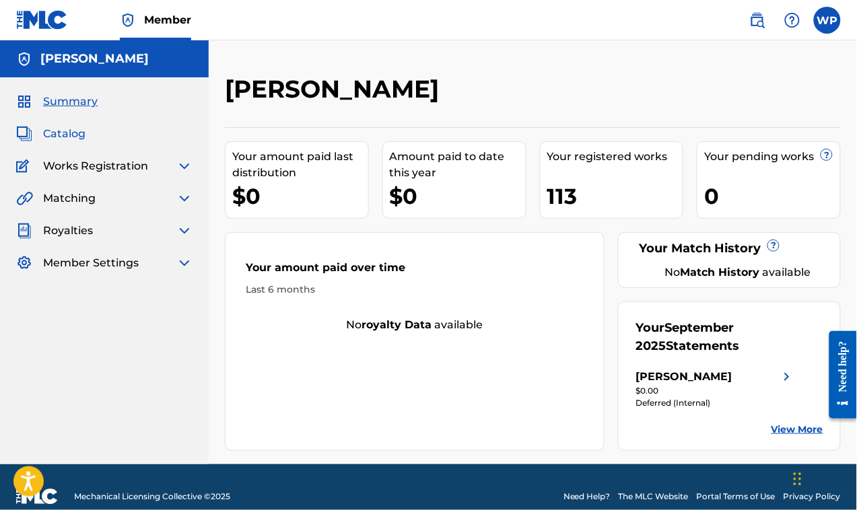
click at [24, 139] on img at bounding box center [24, 134] width 16 height 16
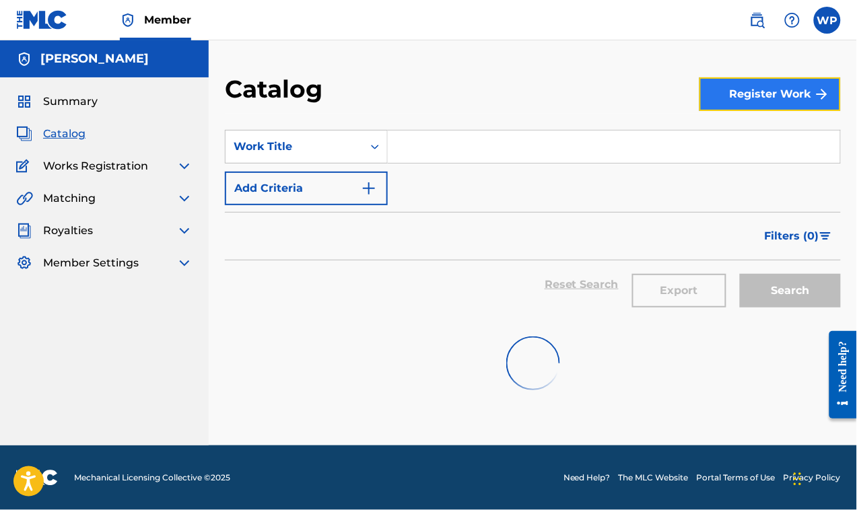
click at [736, 101] on button "Register Work" at bounding box center [769, 94] width 141 height 34
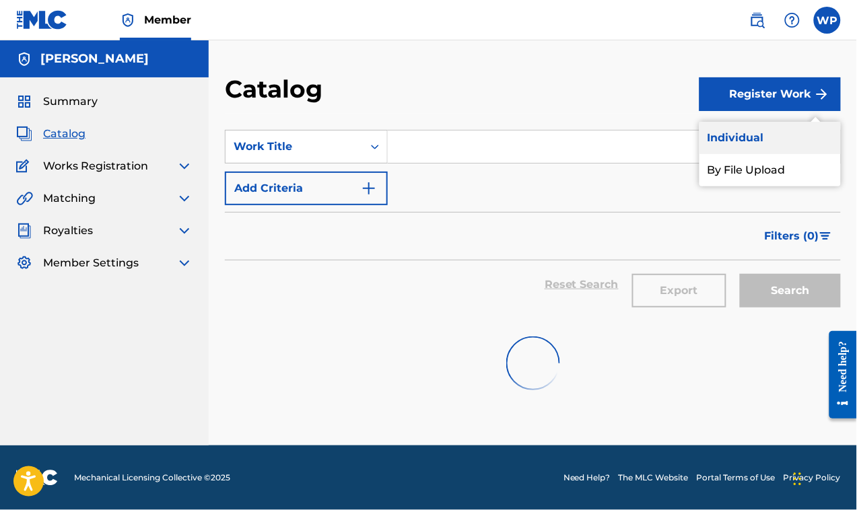
click at [735, 137] on link "Individual" at bounding box center [769, 138] width 141 height 32
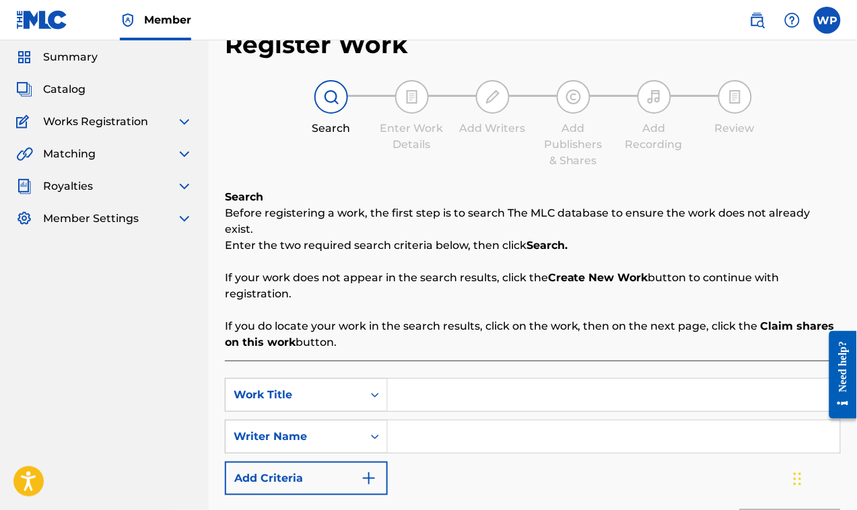
scroll to position [84, 0]
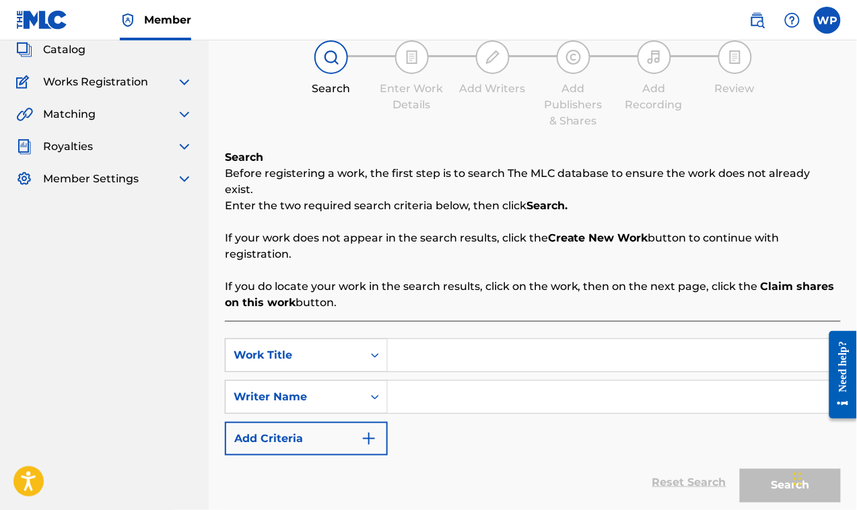
click at [421, 343] on input "Search Form" at bounding box center [614, 355] width 452 height 32
type input "SWEET AND BEAUTIFUL"
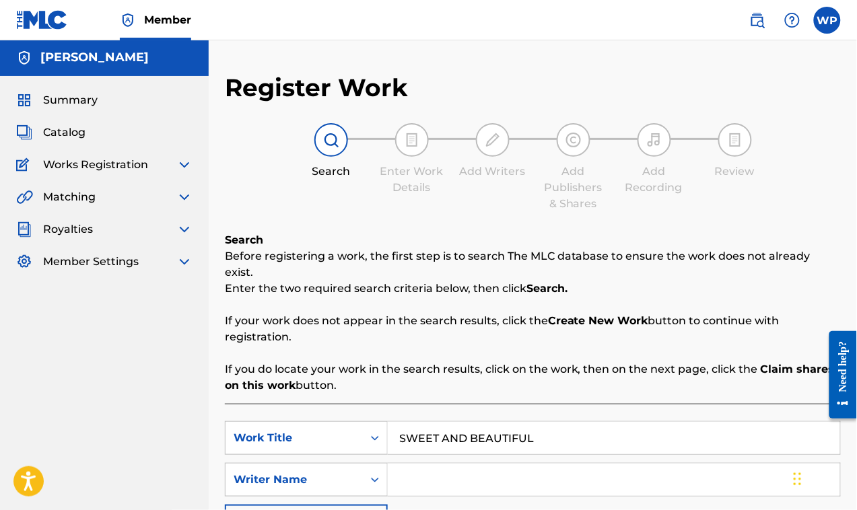
scroll to position [0, 0]
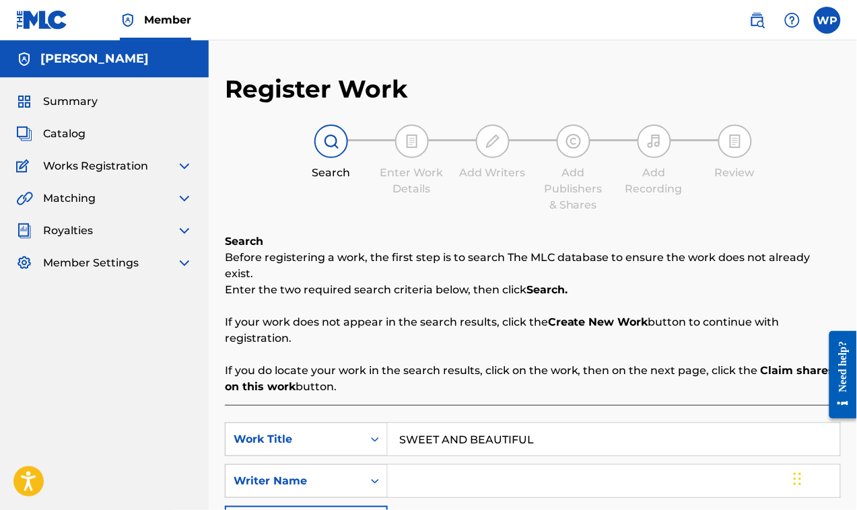
click at [415, 145] on img at bounding box center [412, 141] width 16 height 16
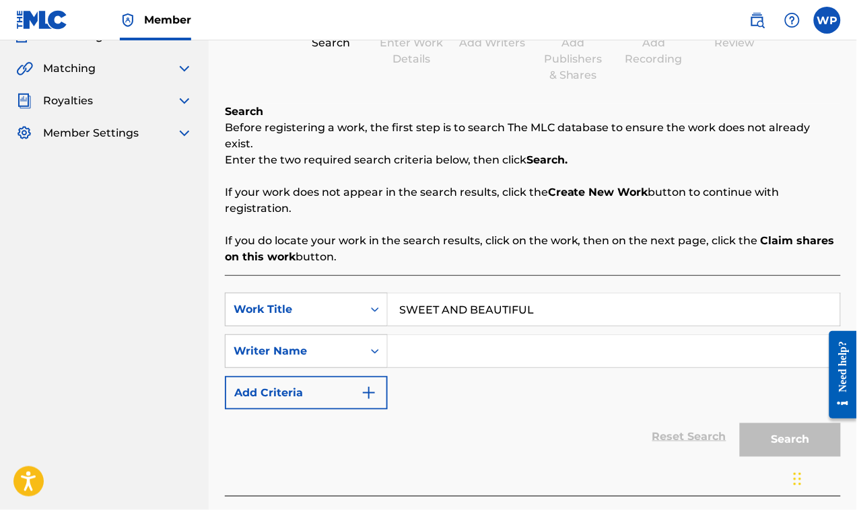
scroll to position [168, 0]
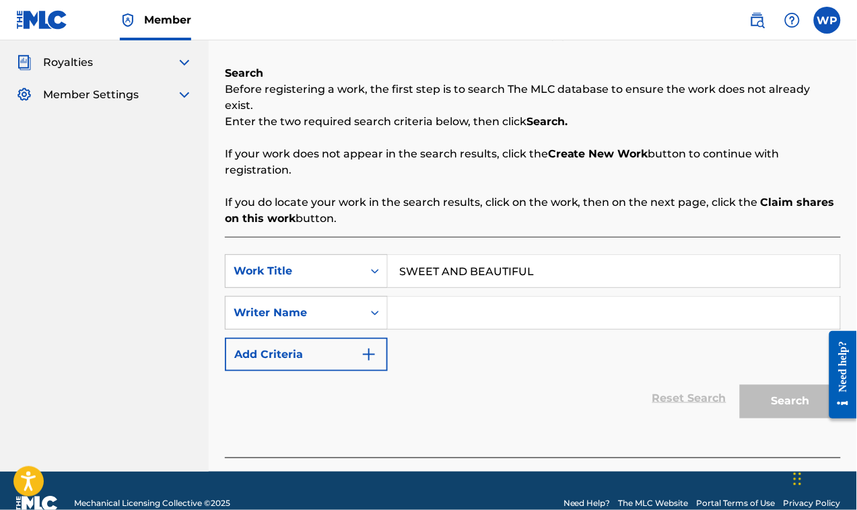
click at [608, 260] on input "SWEET AND BEAUTIFUL" at bounding box center [614, 271] width 452 height 32
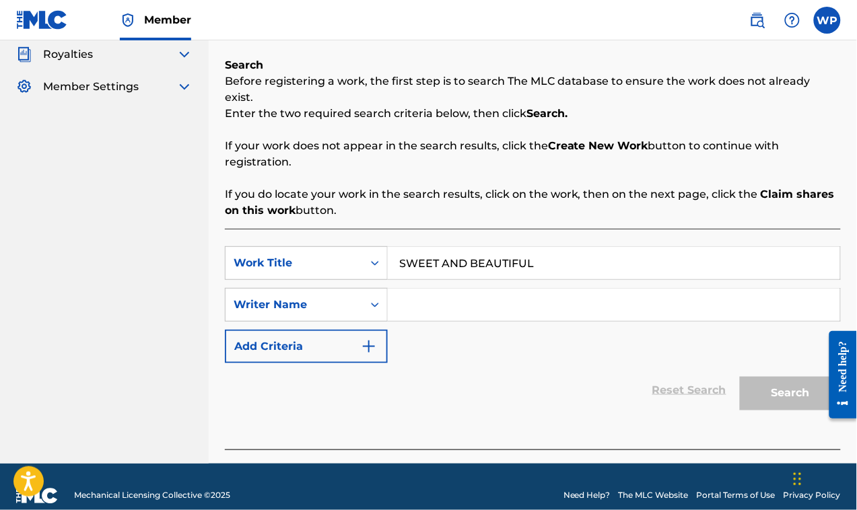
scroll to position [178, 0]
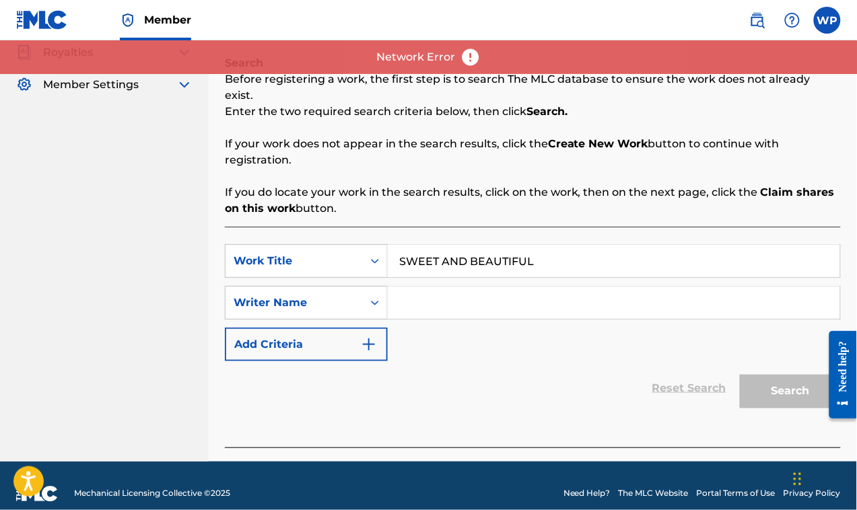
click at [569, 59] on div "Network Error" at bounding box center [428, 57] width 857 height 34
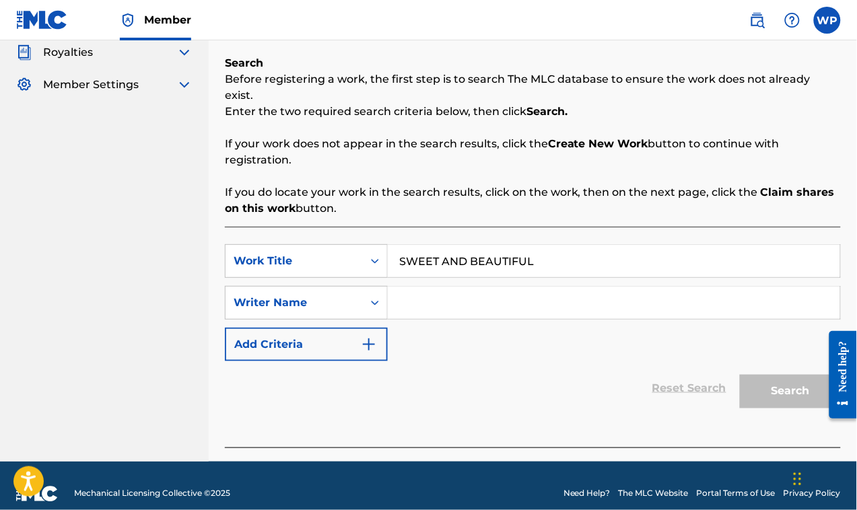
click at [838, 358] on div "Need help?" at bounding box center [842, 366] width 18 height 51
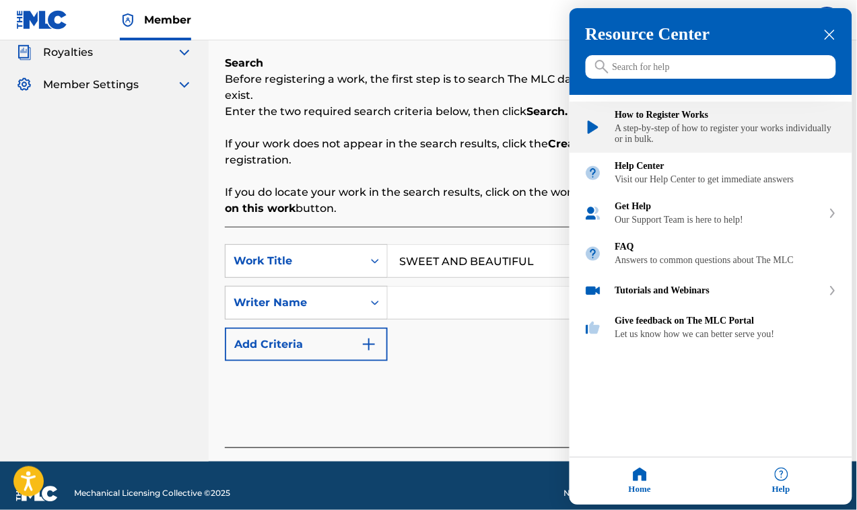
click at [634, 132] on div "A step-by-step of how to register your works individually or in bulk." at bounding box center [726, 135] width 222 height 22
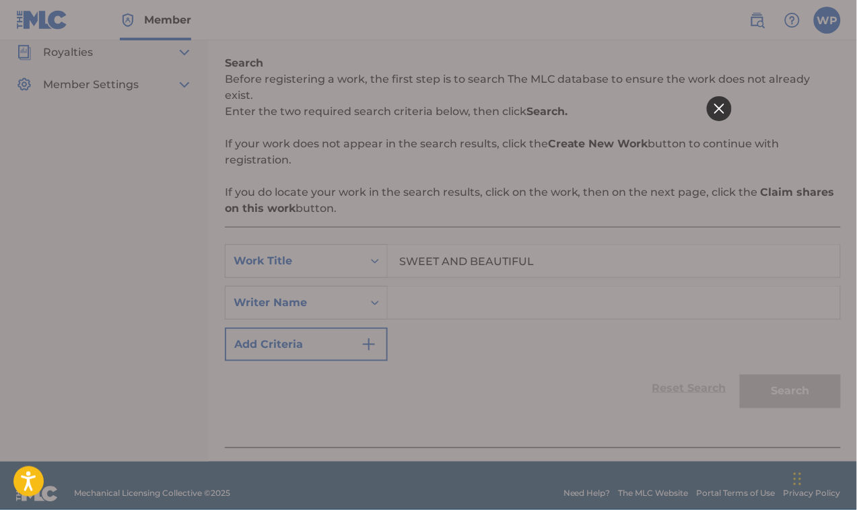
scroll to position [0, 0]
drag, startPoint x: 98, startPoint y: 490, endPoint x: 106, endPoint y: 492, distance: 9.0
click at [106, 486] on div at bounding box center [428, 255] width 857 height 510
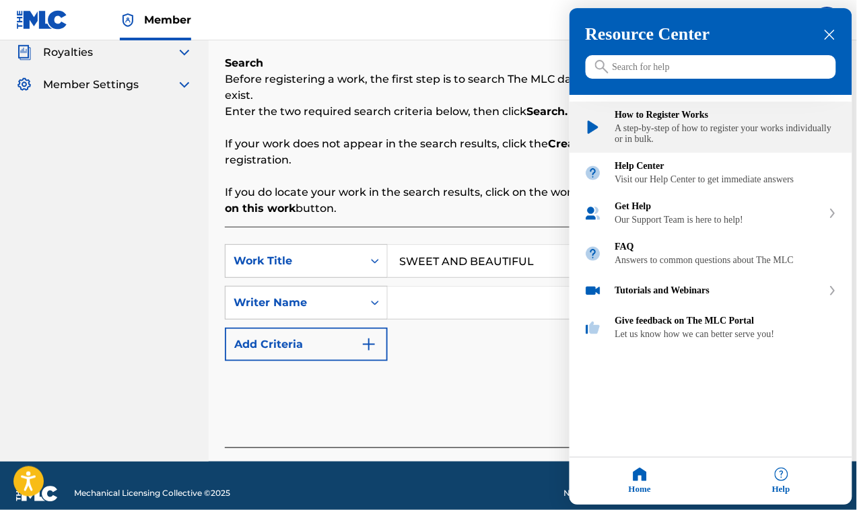
click at [627, 141] on div "A step-by-step of how to register your works individually or in bulk." at bounding box center [726, 135] width 222 height 22
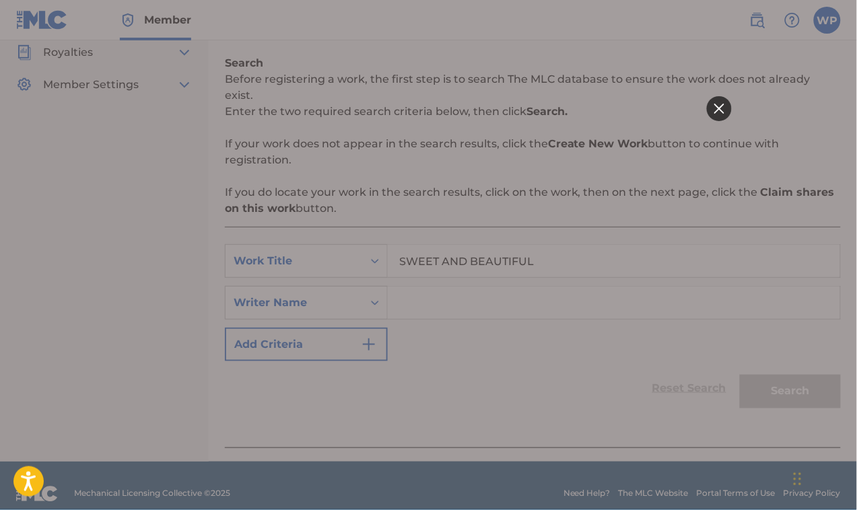
click at [172, 240] on div at bounding box center [428, 255] width 606 height 212
click at [721, 106] on icon at bounding box center [718, 109] width 10 height 10
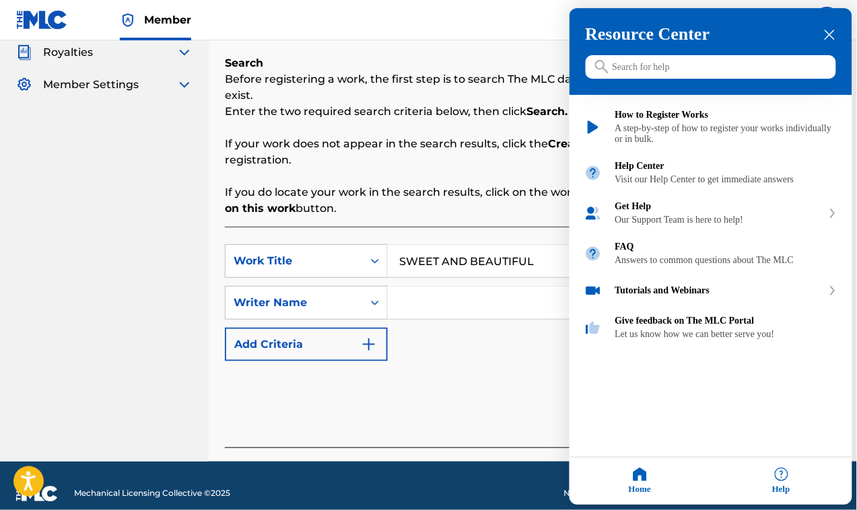
click at [465, 326] on div at bounding box center [428, 255] width 857 height 510
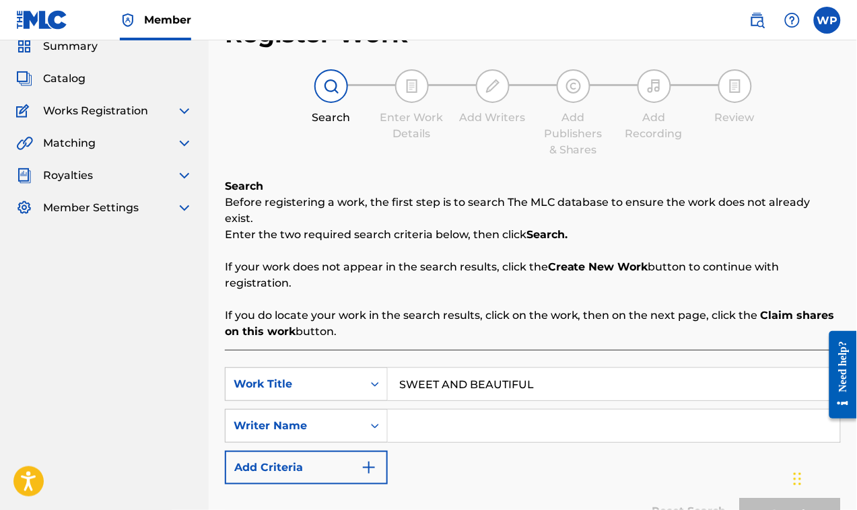
scroll to position [84, 0]
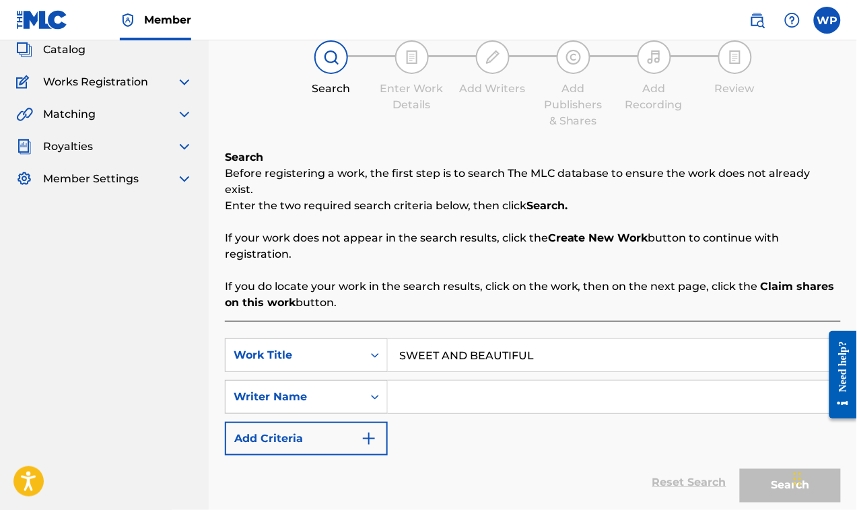
click at [631, 232] on strong "Create New Work" at bounding box center [598, 238] width 100 height 13
click at [565, 199] on strong "Search." at bounding box center [546, 205] width 41 height 13
click at [574, 341] on input "SWEET AND BEAUTIFUL" at bounding box center [614, 355] width 452 height 32
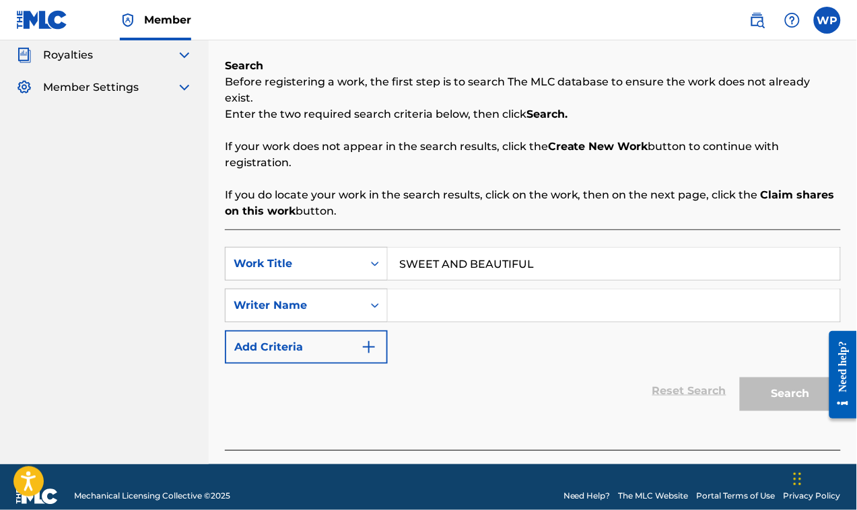
scroll to position [178, 0]
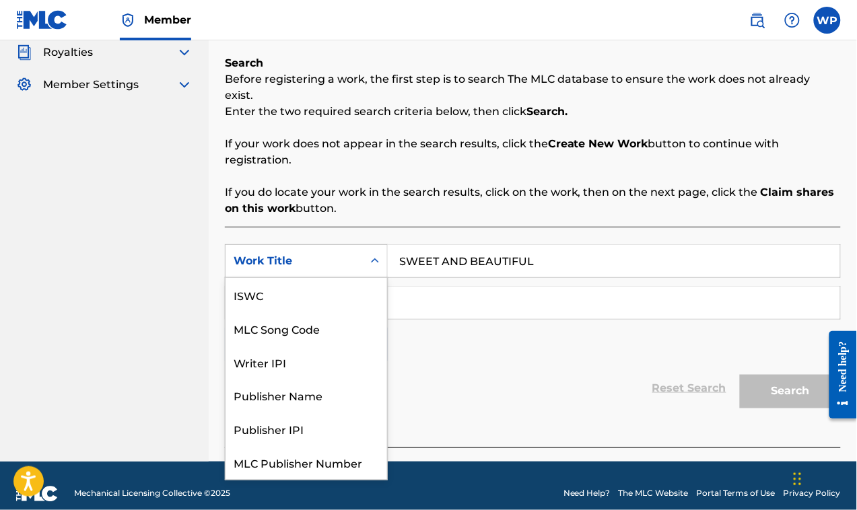
click at [338, 253] on div "Work Title" at bounding box center [294, 261] width 121 height 16
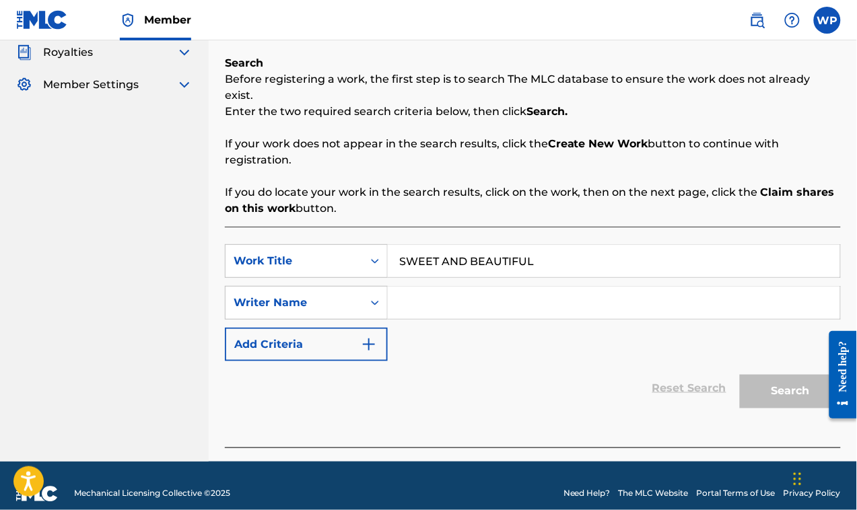
click at [337, 253] on div "Work Title" at bounding box center [294, 261] width 121 height 16
click at [339, 253] on div "Work Title" at bounding box center [294, 261] width 121 height 16
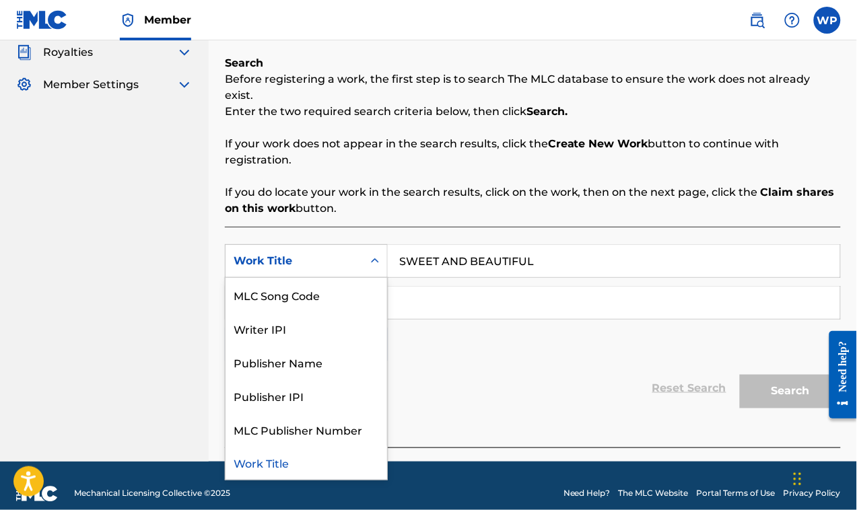
click at [339, 253] on div "Work Title" at bounding box center [294, 261] width 121 height 16
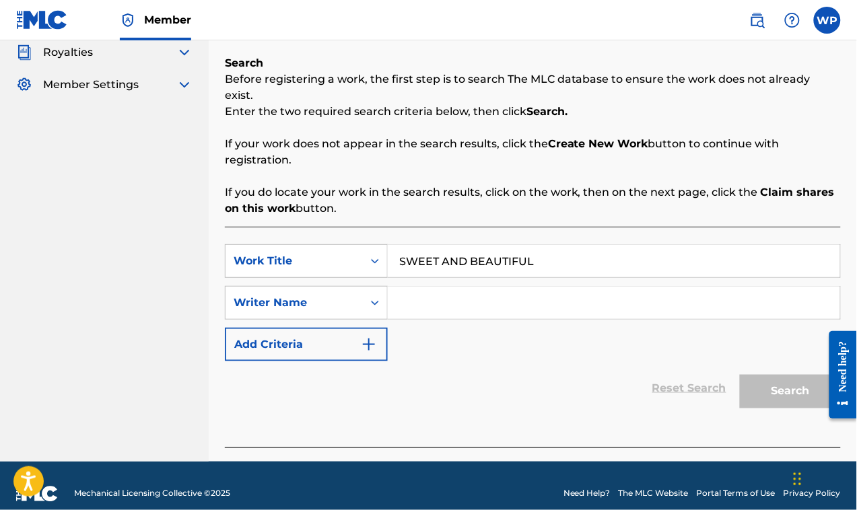
click at [44, 28] on img at bounding box center [42, 20] width 52 height 20
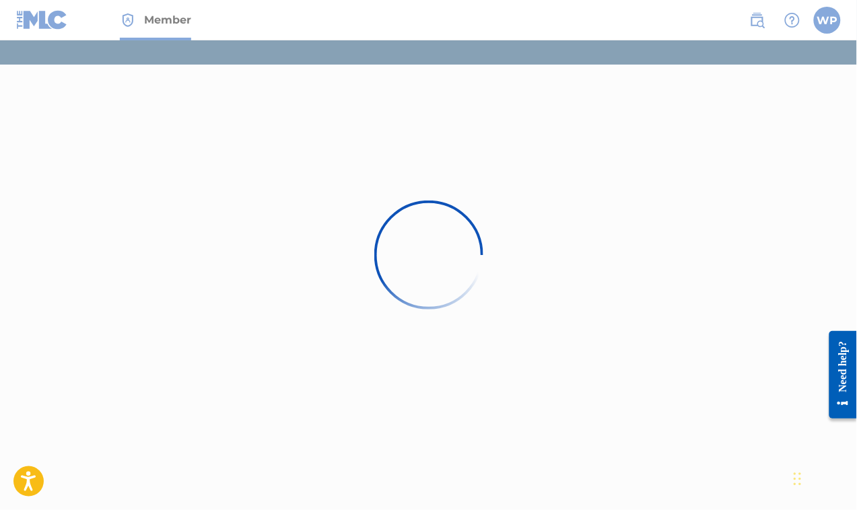
click at [133, 250] on div at bounding box center [428, 255] width 857 height 510
click at [296, 141] on div at bounding box center [428, 255] width 857 height 510
click at [170, 26] on div at bounding box center [428, 255] width 857 height 510
click at [57, 25] on div at bounding box center [428, 255] width 857 height 510
click at [752, 17] on div at bounding box center [428, 255] width 857 height 510
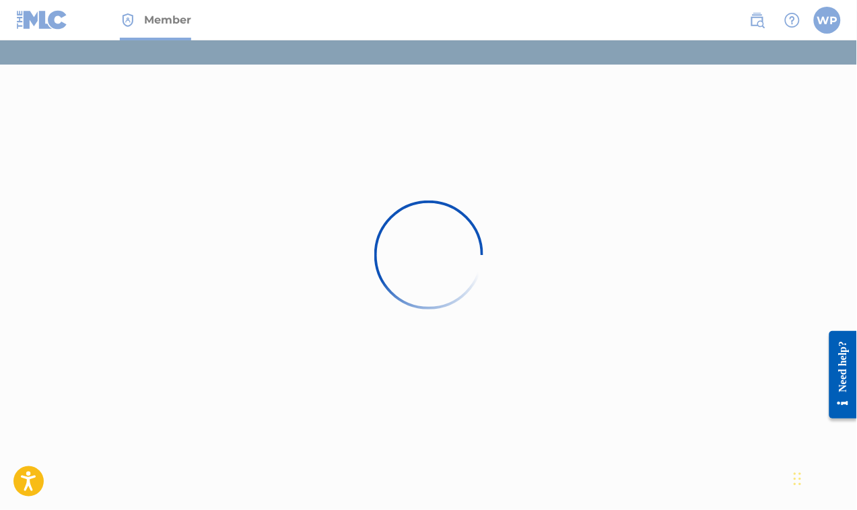
click at [826, 19] on div at bounding box center [428, 255] width 857 height 510
click at [712, 180] on div at bounding box center [428, 255] width 857 height 510
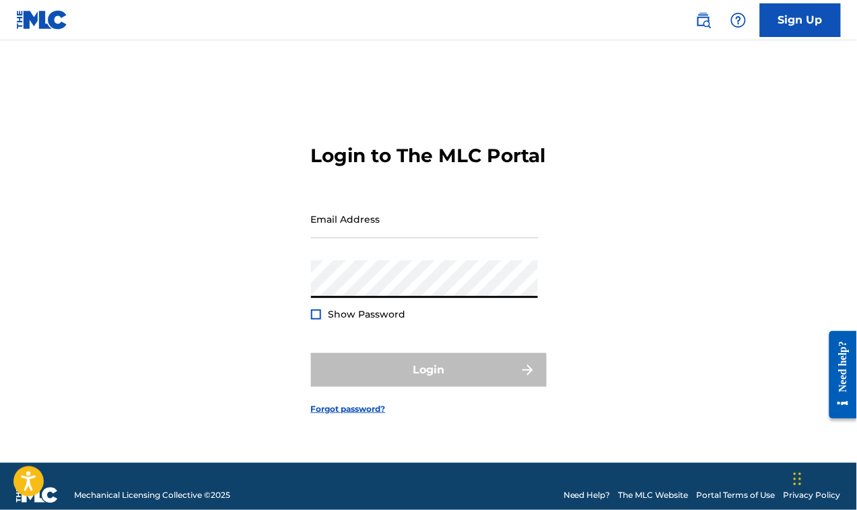
type input "[PERSON_NAME][EMAIL_ADDRESS][DOMAIN_NAME]"
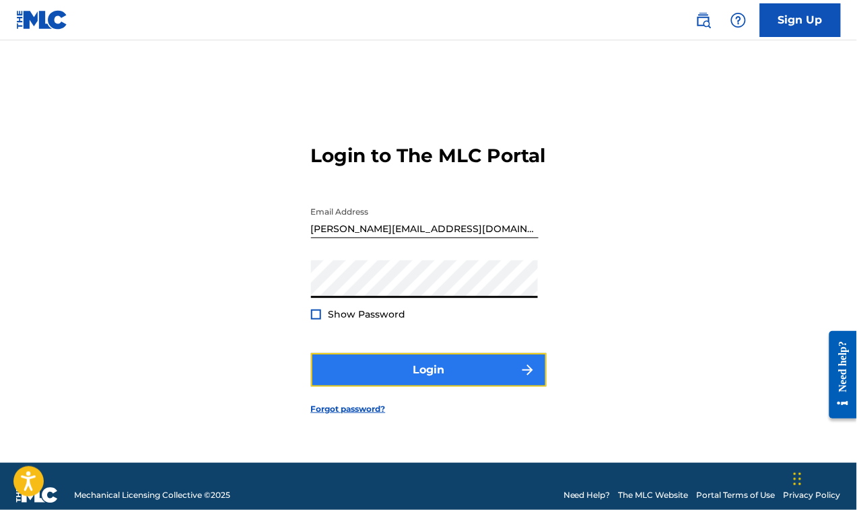
click at [437, 374] on button "Login" at bounding box center [429, 370] width 236 height 34
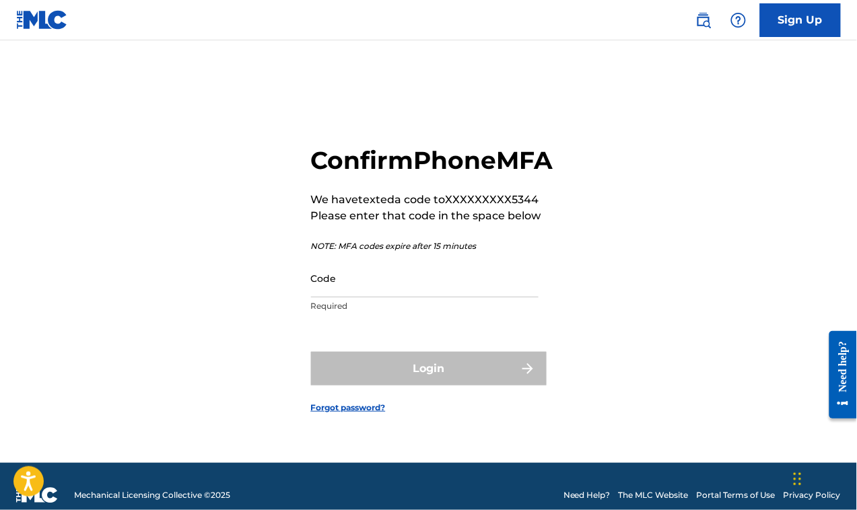
click at [443, 320] on div "Code Required" at bounding box center [424, 289] width 227 height 61
click at [451, 297] on input "Code" at bounding box center [424, 278] width 227 height 38
click at [557, 342] on div "Confirm Phone MFA We have texted a code to XXXXXXXXX5344 Please enter that code…" at bounding box center [428, 268] width 857 height 389
click at [378, 294] on input "Code" at bounding box center [424, 278] width 227 height 38
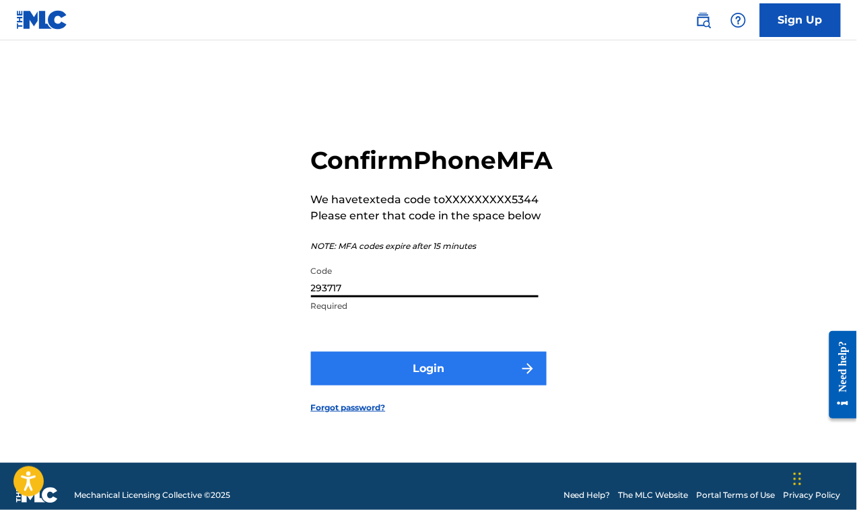
type input "293717"
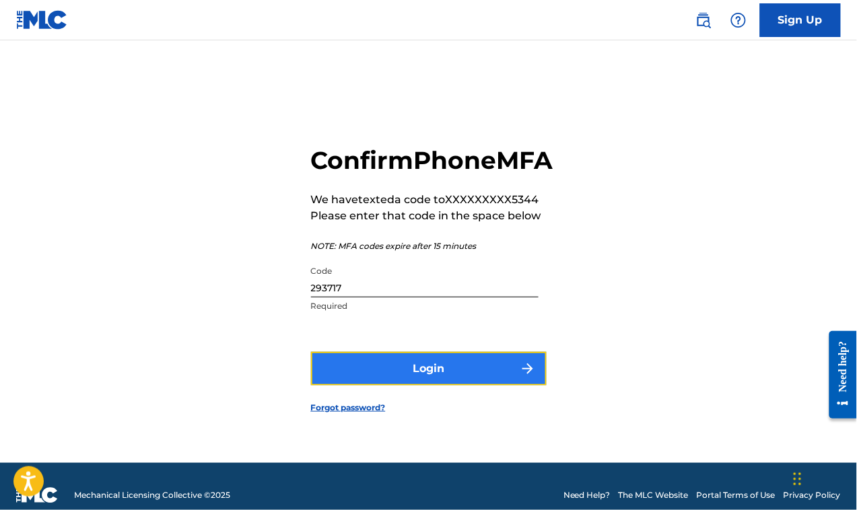
click at [431, 386] on button "Login" at bounding box center [429, 369] width 236 height 34
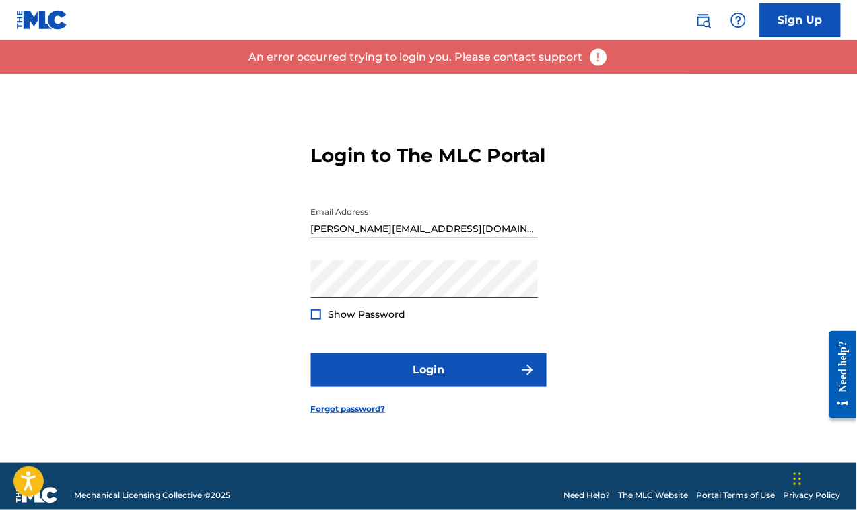
click at [594, 230] on div "Login to The MLC Portal Email Address walter.padoma41@gmail.com Password Show P…" at bounding box center [428, 268] width 857 height 389
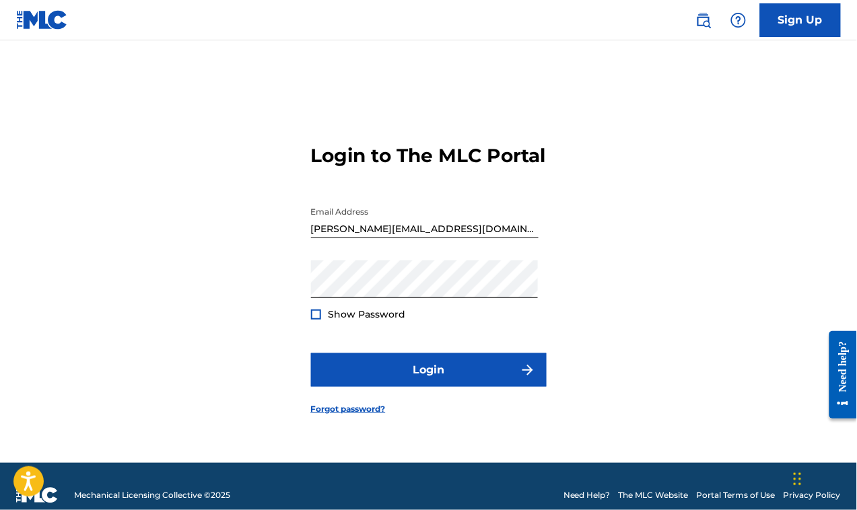
click at [349, 320] on span "Show Password" at bounding box center [366, 314] width 77 height 12
click at [323, 321] on div "Show Password" at bounding box center [358, 314] width 95 height 13
click at [318, 320] on div at bounding box center [316, 315] width 10 height 10
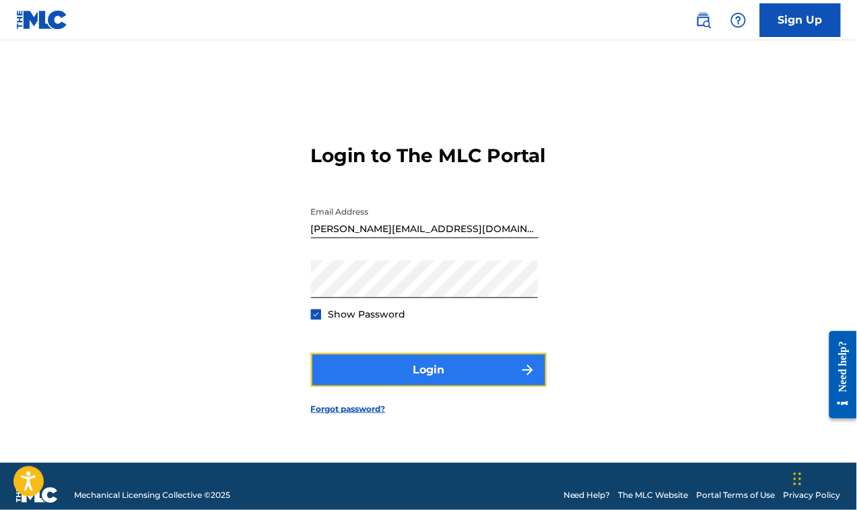
click at [459, 378] on button "Login" at bounding box center [429, 370] width 236 height 34
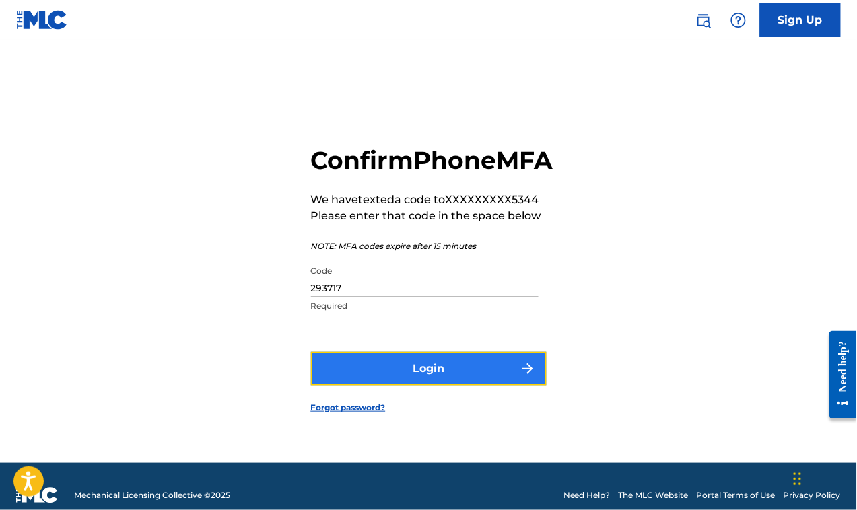
click at [411, 385] on button "Login" at bounding box center [429, 369] width 236 height 34
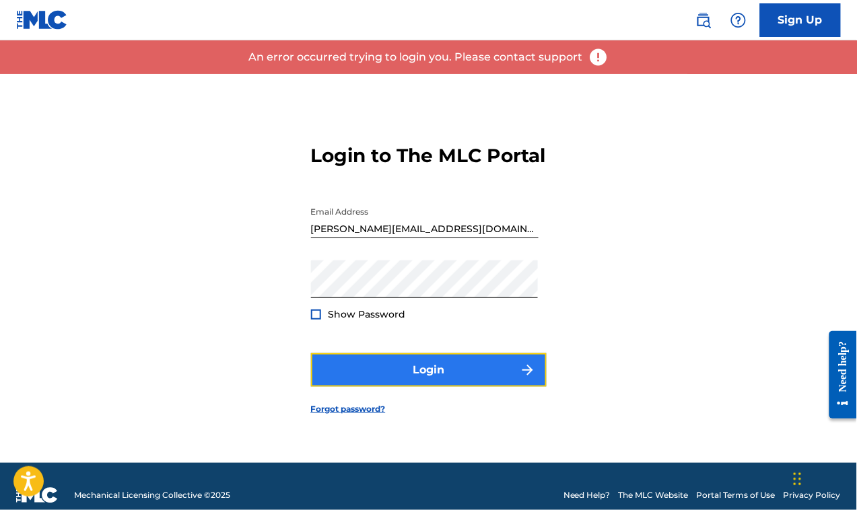
click at [411, 382] on button "Login" at bounding box center [429, 370] width 236 height 34
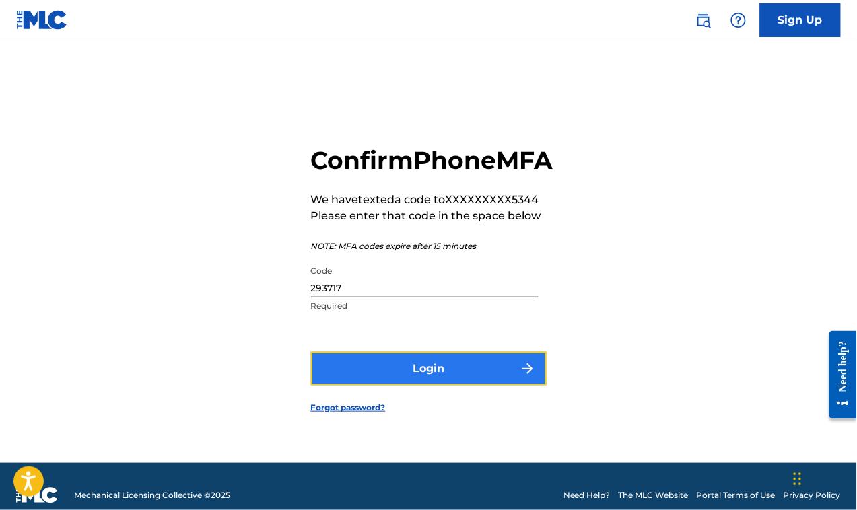
click at [414, 376] on button "Login" at bounding box center [429, 369] width 236 height 34
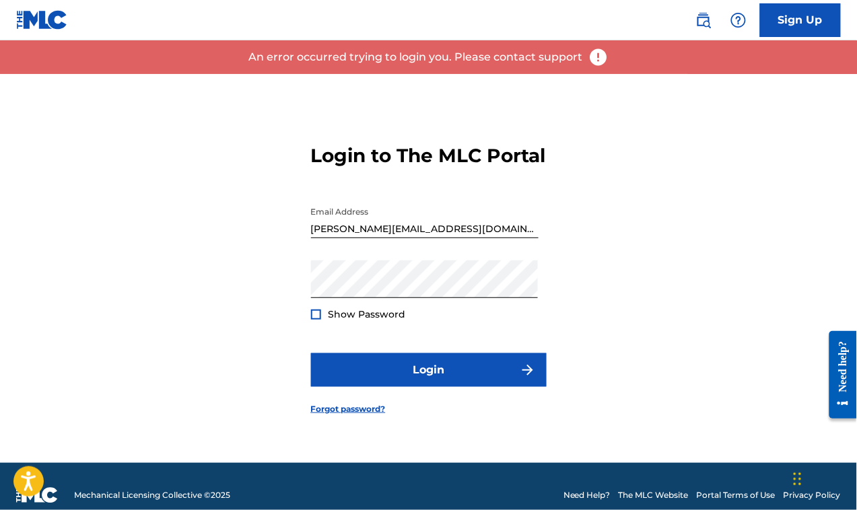
click at [608, 61] on div "An error occurred trying to login you. Please contact support" at bounding box center [428, 57] width 857 height 34
click at [619, 61] on div "An error occurred trying to login you. Please contact support" at bounding box center [428, 57] width 857 height 34
click at [621, 61] on div "An error occurred trying to login you. Please contact support" at bounding box center [428, 57] width 857 height 34
click at [623, 61] on main "Login to The MLC Portal Email Address walter.padoma41@gmail.com Password Show P…" at bounding box center [428, 251] width 857 height 423
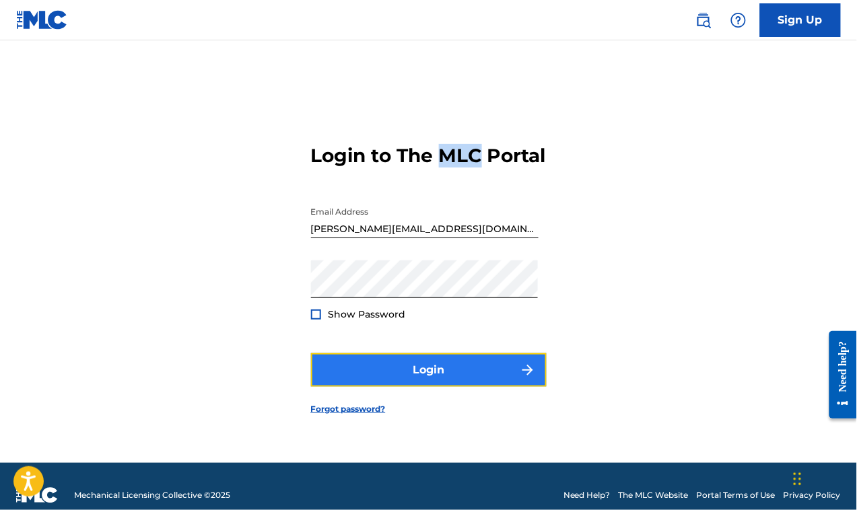
click at [438, 384] on button "Login" at bounding box center [429, 370] width 236 height 34
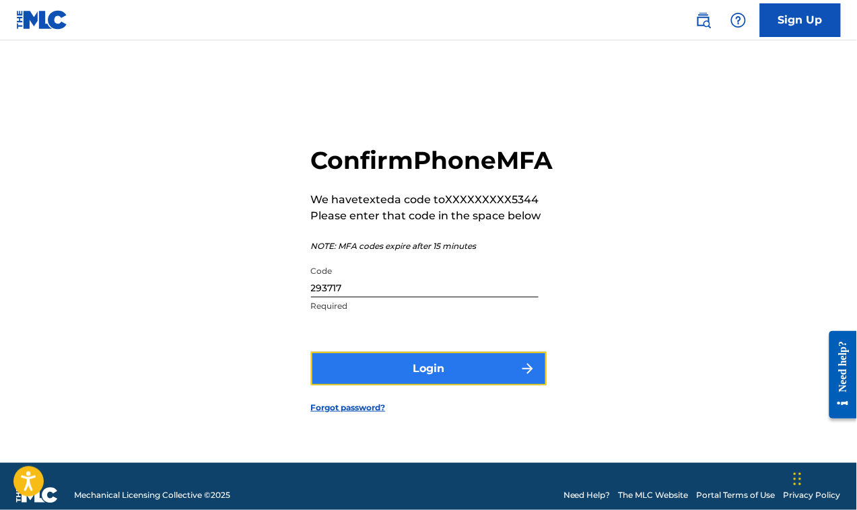
click at [448, 379] on button "Login" at bounding box center [429, 369] width 236 height 34
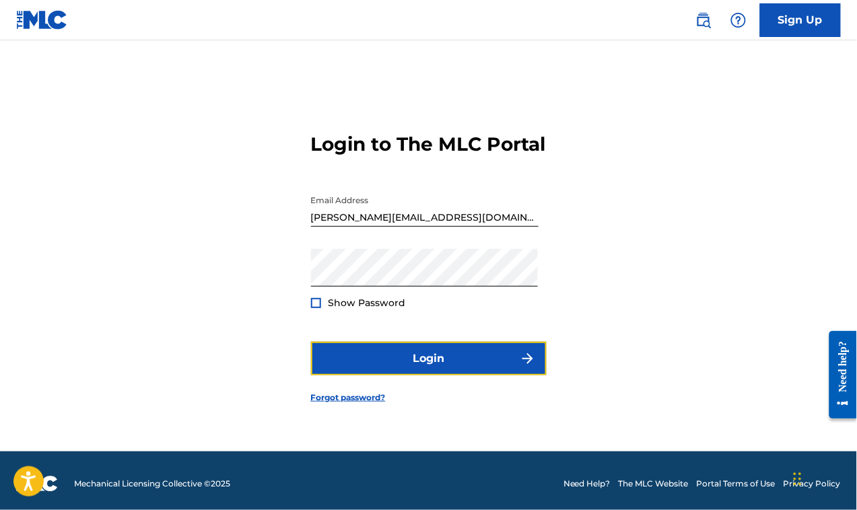
scroll to position [17, 0]
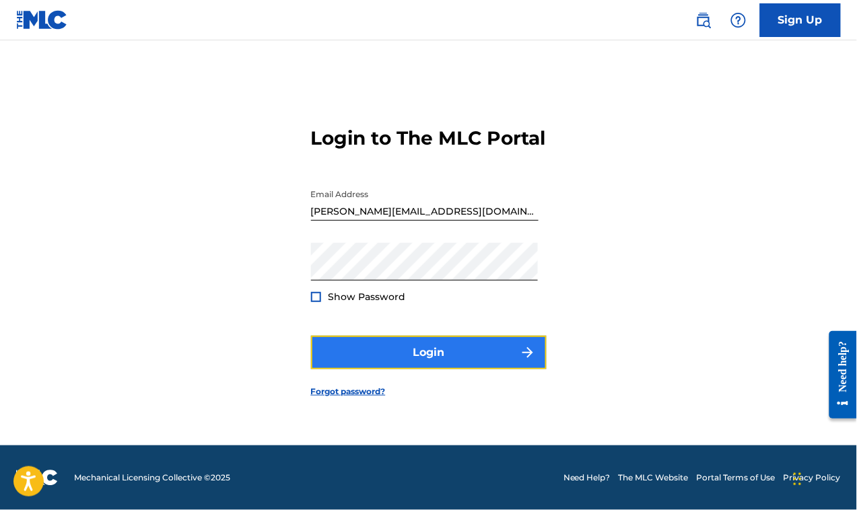
click at [475, 365] on button "Login" at bounding box center [429, 353] width 236 height 34
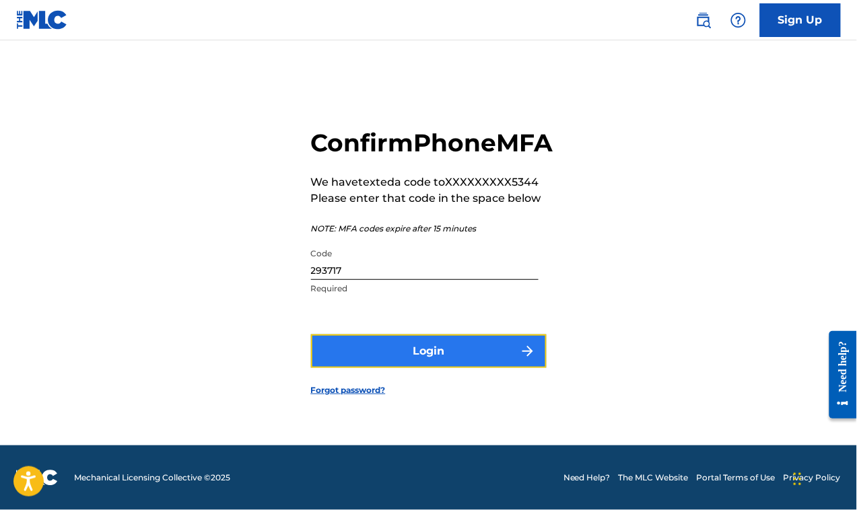
click at [485, 367] on button "Login" at bounding box center [429, 351] width 236 height 34
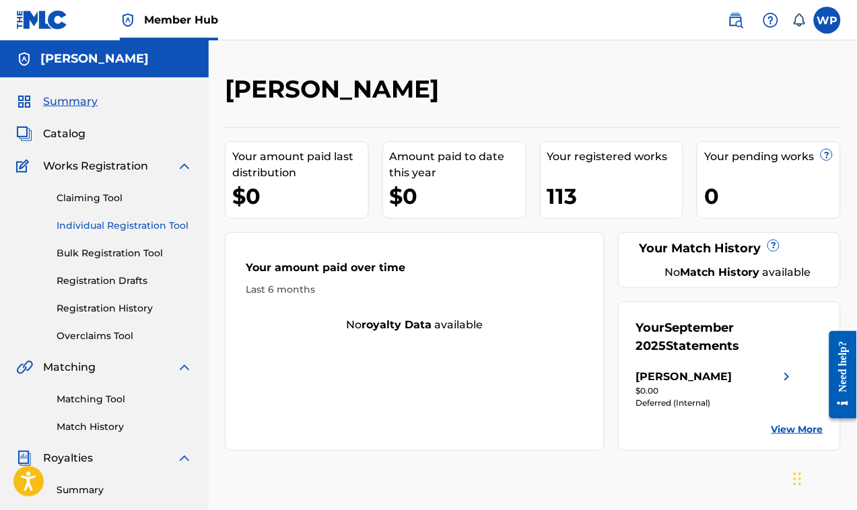
click at [135, 227] on link "Individual Registration Tool" at bounding box center [125, 226] width 136 height 14
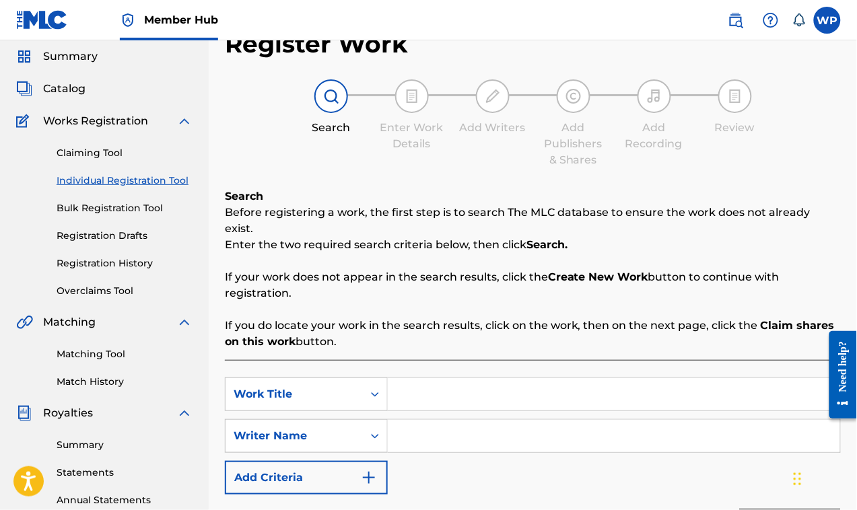
scroll to position [168, 0]
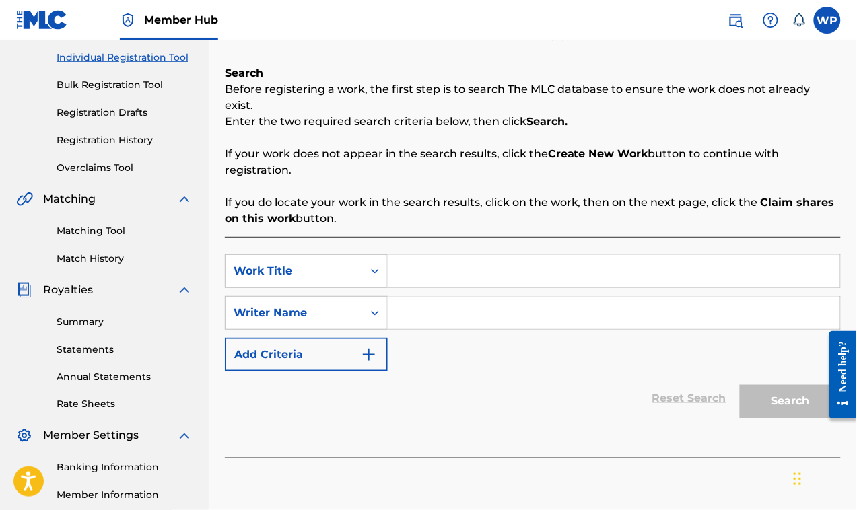
click at [458, 260] on input "Search Form" at bounding box center [614, 271] width 452 height 32
click at [135, 115] on link "Registration Drafts" at bounding box center [125, 113] width 136 height 14
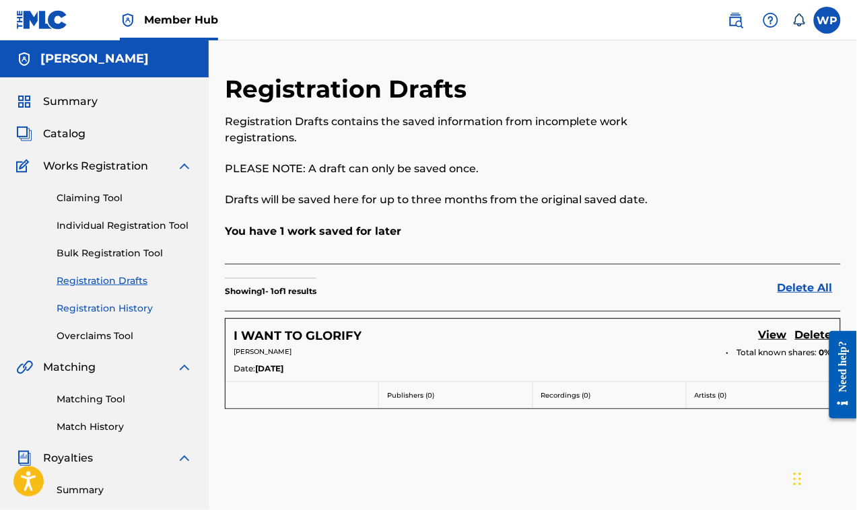
click at [102, 308] on link "Registration History" at bounding box center [125, 309] width 136 height 14
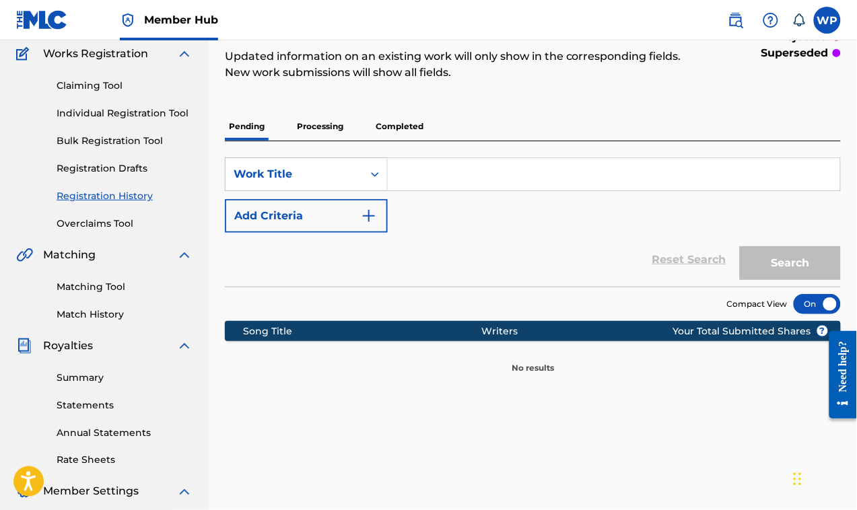
scroll to position [84, 0]
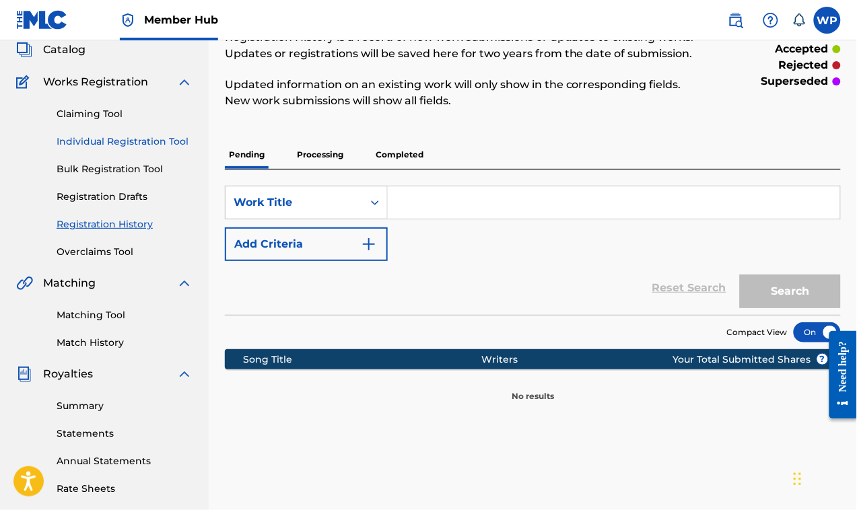
click at [155, 143] on link "Individual Registration Tool" at bounding box center [125, 142] width 136 height 14
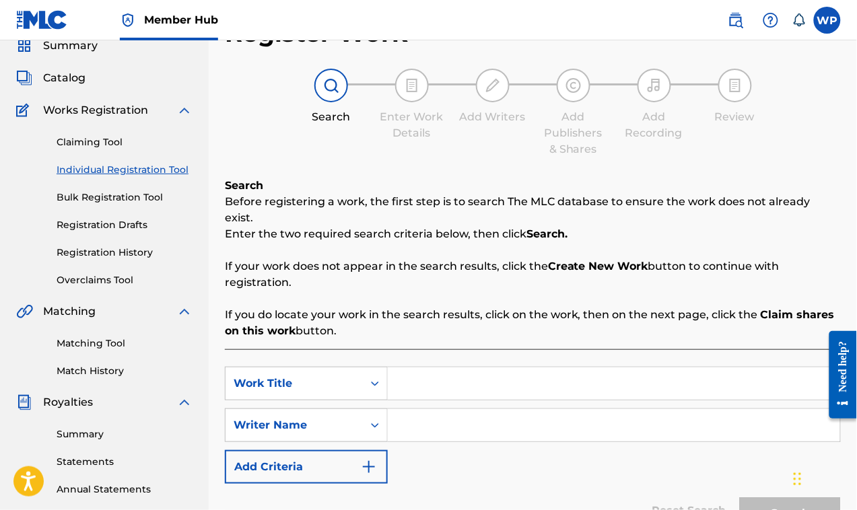
scroll to position [84, 0]
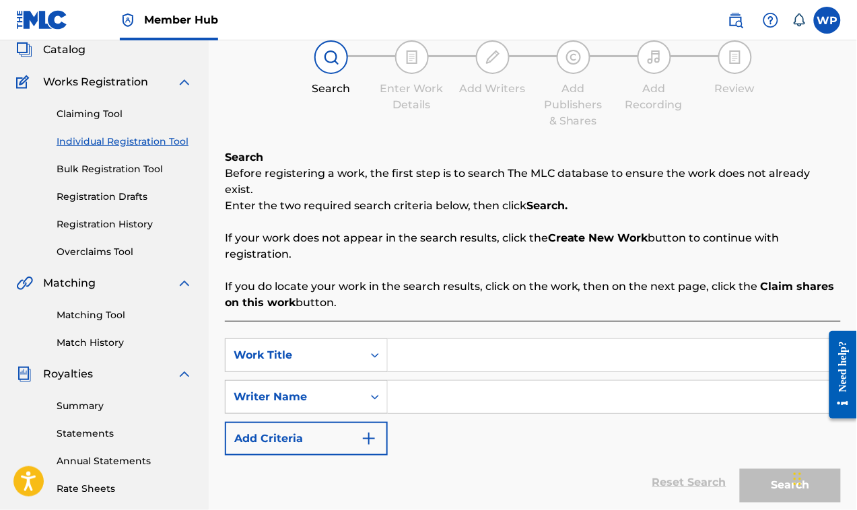
click at [445, 339] on input "Search Form" at bounding box center [614, 355] width 452 height 32
type input "SWEET AND BEAUTIFUL"
click at [741, 26] on img at bounding box center [736, 20] width 16 height 16
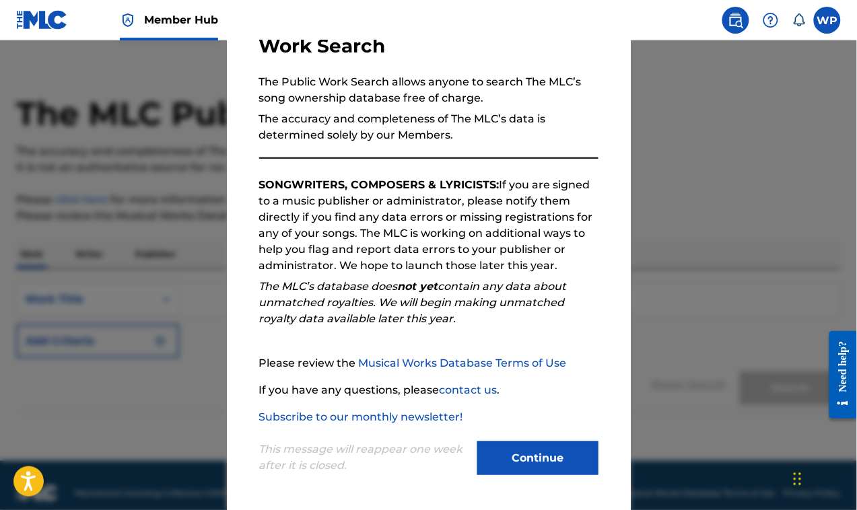
scroll to position [32, 0]
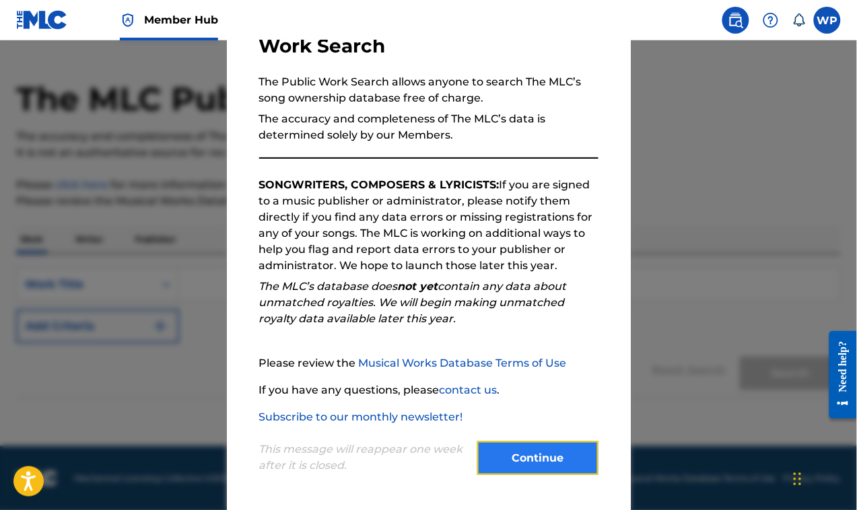
click at [520, 456] on button "Continue" at bounding box center [537, 459] width 121 height 34
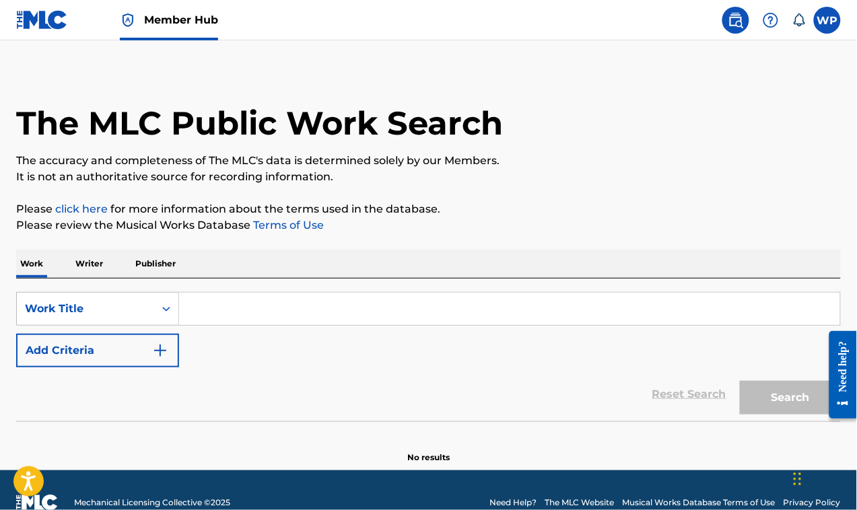
scroll to position [0, 0]
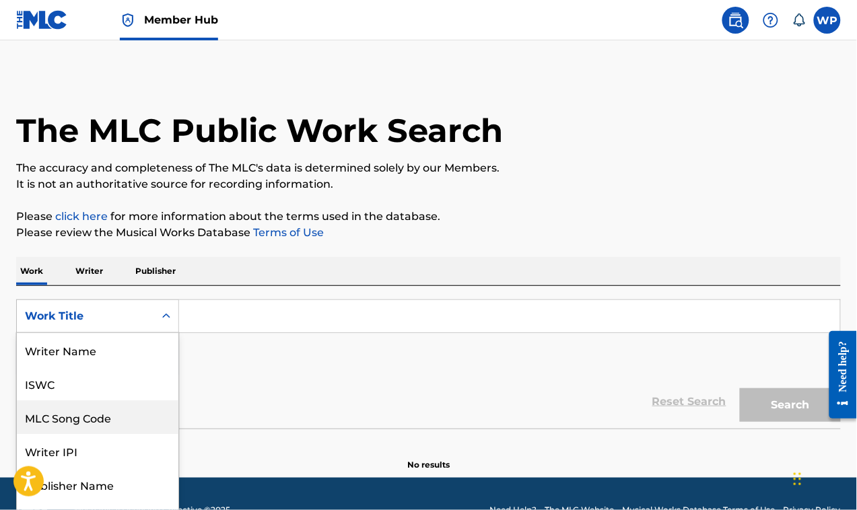
click at [108, 327] on div "8 results available. Use Up and Down to choose options, press Enter to select t…" at bounding box center [97, 316] width 163 height 34
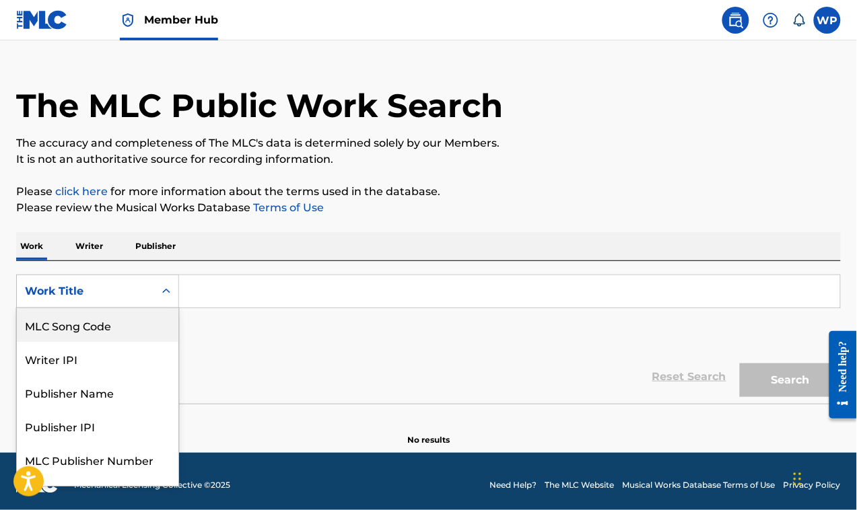
scroll to position [26, 0]
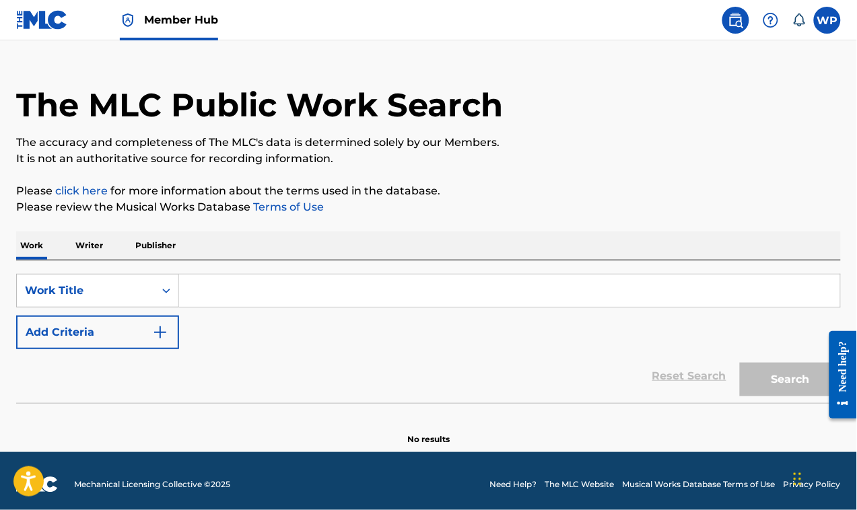
click at [151, 290] on div "Work Title" at bounding box center [85, 291] width 137 height 26
click at [194, 288] on input "Search Form" at bounding box center [509, 291] width 661 height 32
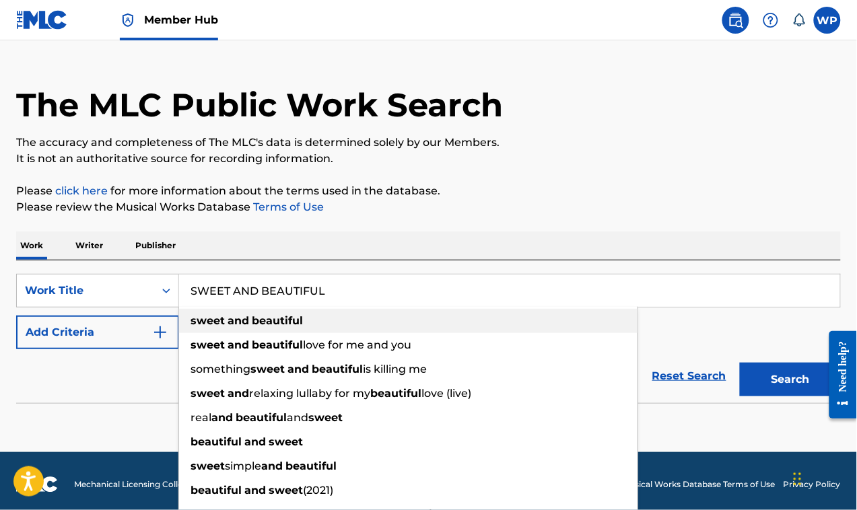
click at [291, 314] on strong "beautiful" at bounding box center [277, 320] width 51 height 13
type input "sweet and beautiful"
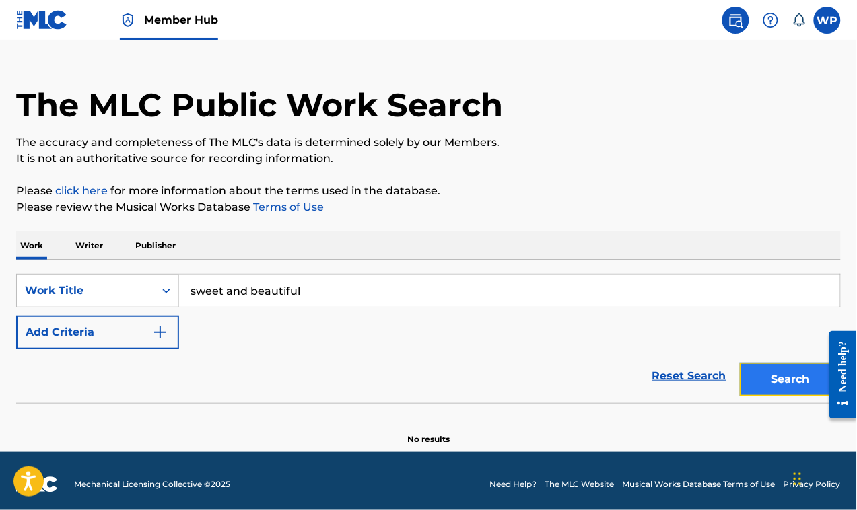
click at [768, 380] on button "Search" at bounding box center [790, 380] width 101 height 34
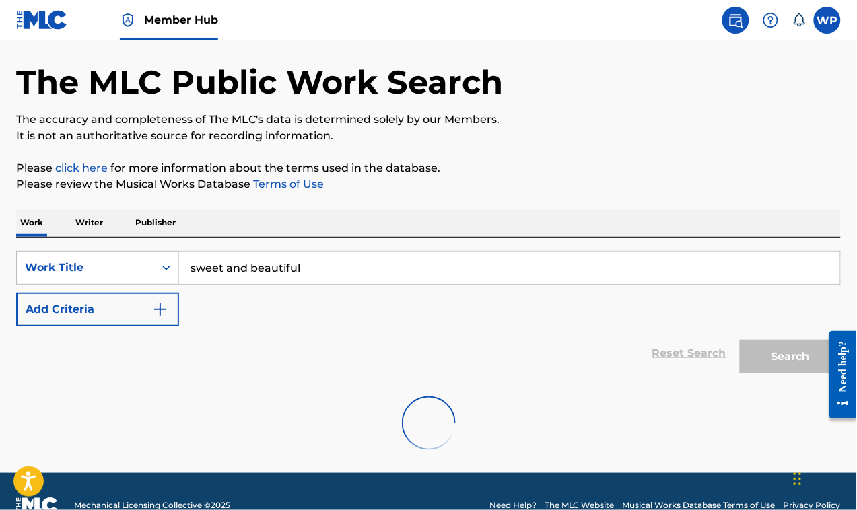
scroll to position [75, 0]
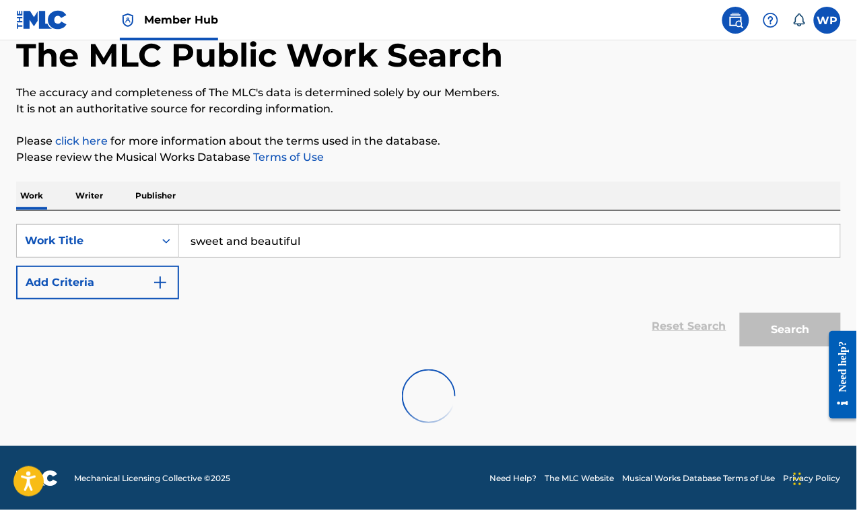
click at [94, 199] on p "Writer" at bounding box center [89, 196] width 36 height 28
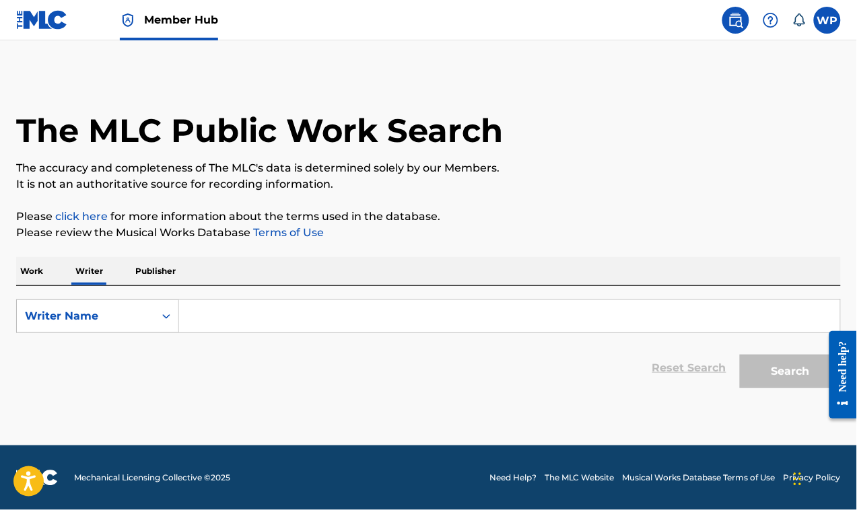
click at [186, 314] on input "Search Form" at bounding box center [509, 316] width 661 height 32
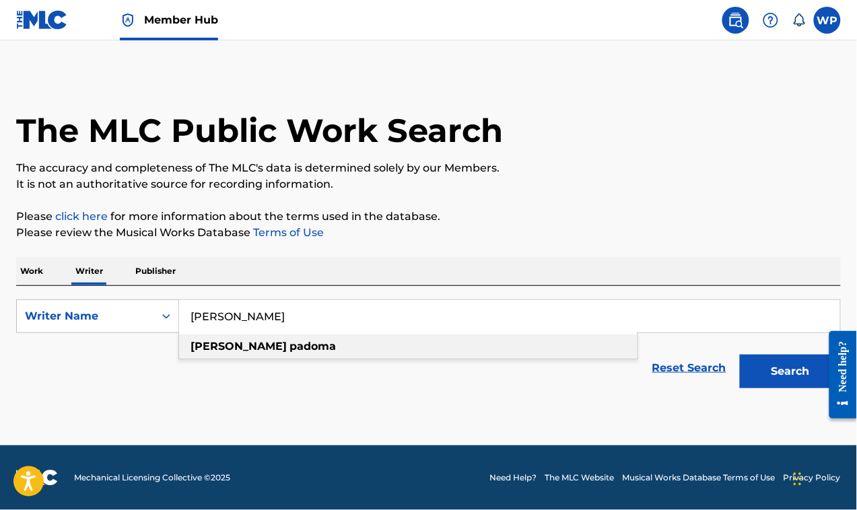
click at [219, 347] on strong "walter" at bounding box center [238, 346] width 96 height 13
type input "walter padoma"
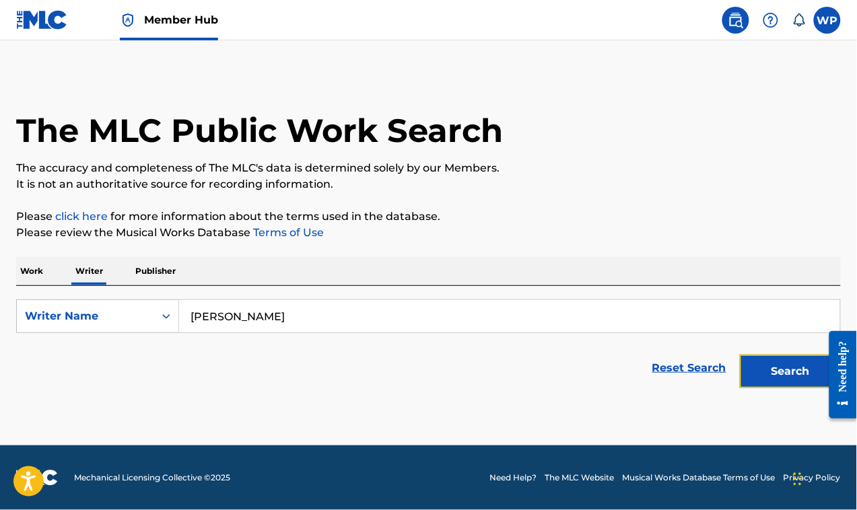
click at [778, 372] on button "Search" at bounding box center [790, 372] width 101 height 34
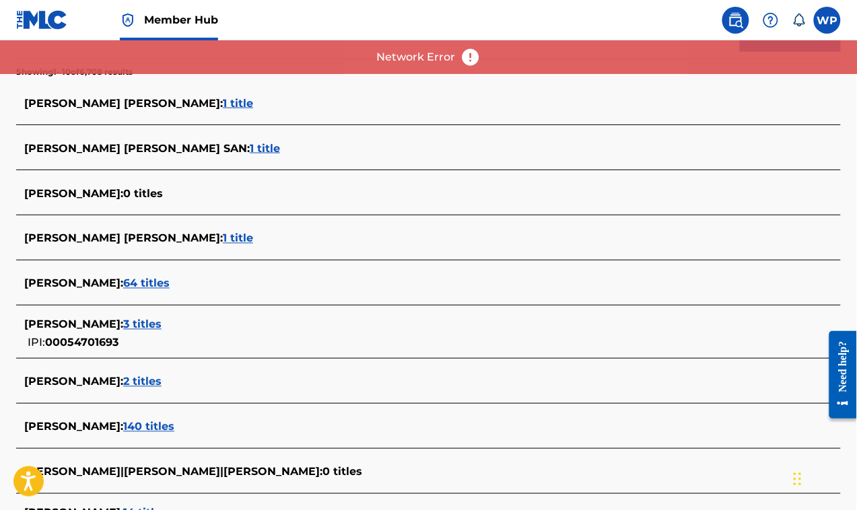
scroll to position [421, 0]
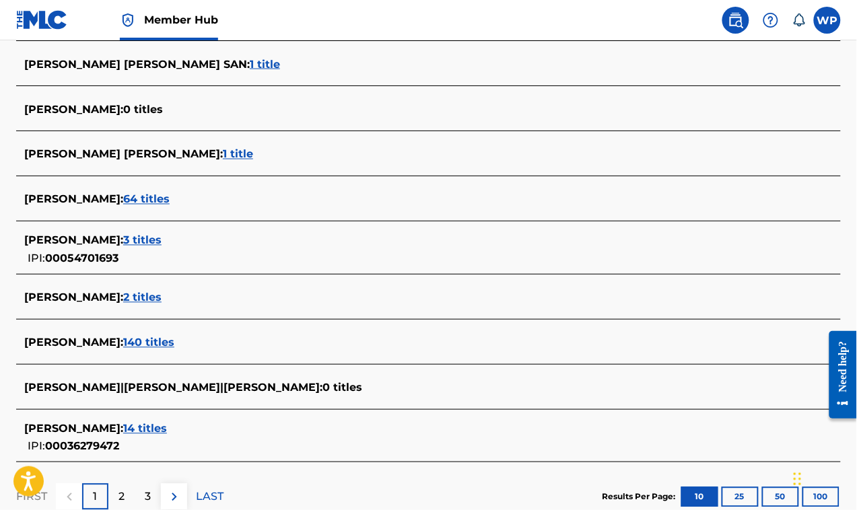
click at [101, 342] on span "WALTER PADOMA :" at bounding box center [73, 343] width 99 height 13
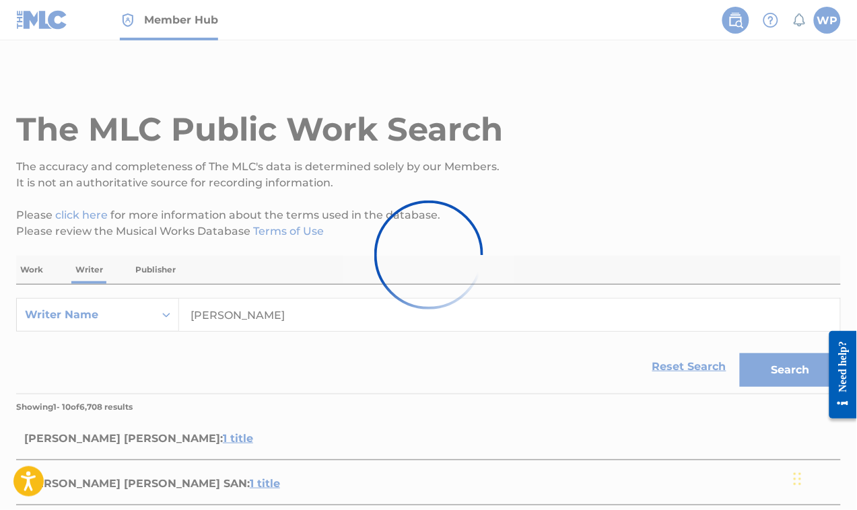
scroll to position [0, 0]
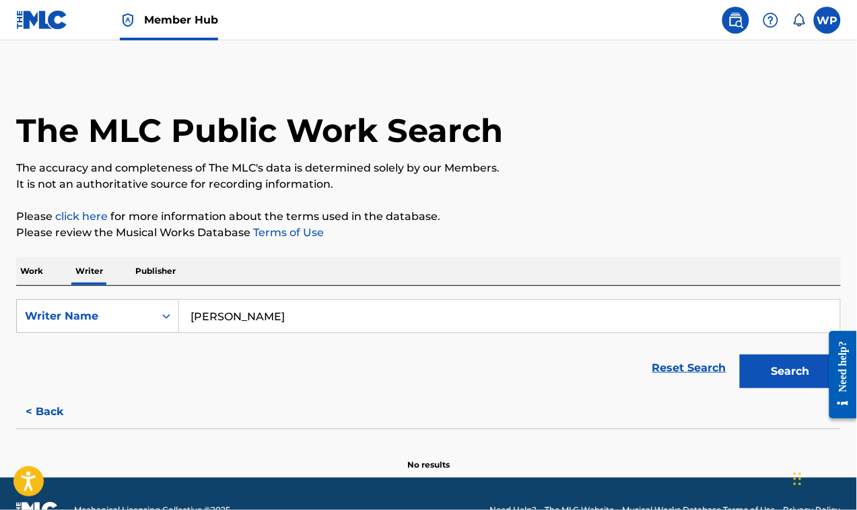
drag, startPoint x: 402, startPoint y: 487, endPoint x: 747, endPoint y: 158, distance: 476.5
click at [747, 158] on div "The MLC Public Work Search" at bounding box center [428, 123] width 824 height 98
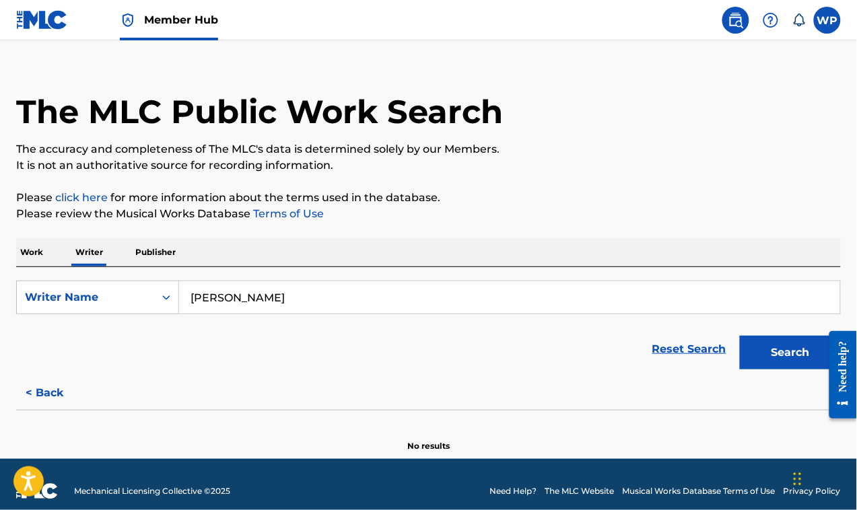
scroll to position [32, 0]
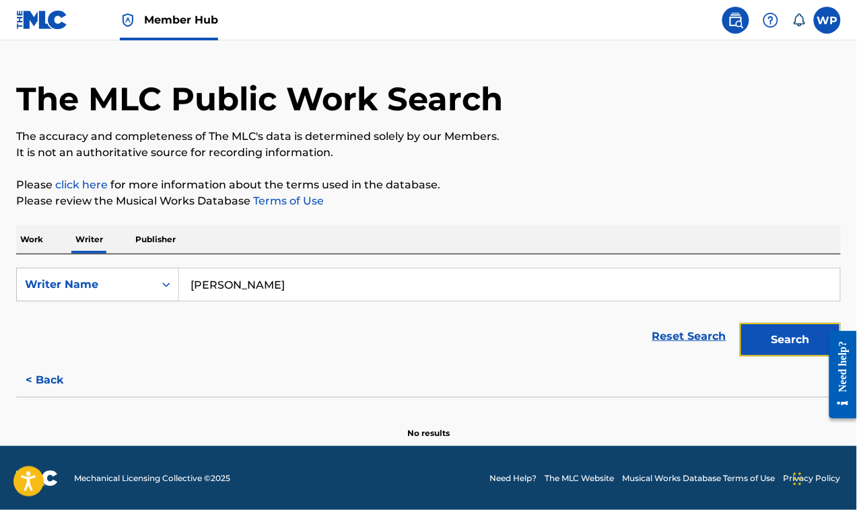
click at [772, 334] on button "Search" at bounding box center [790, 340] width 101 height 34
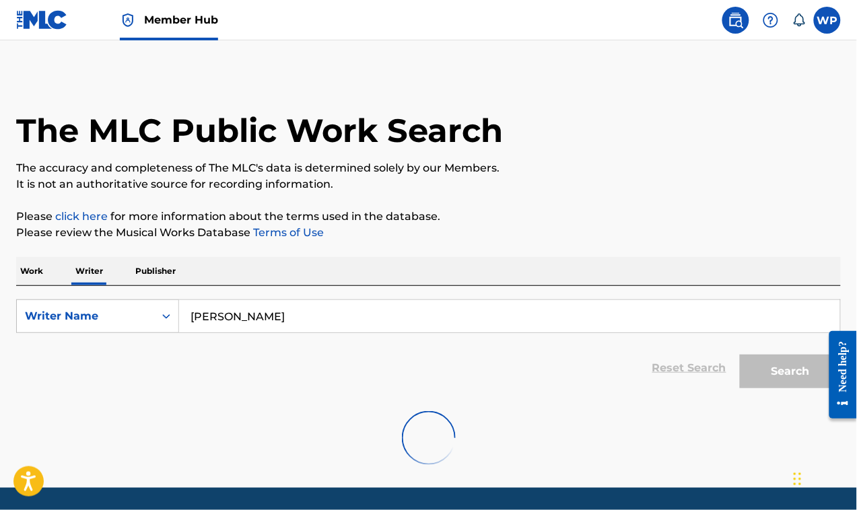
scroll to position [42, 0]
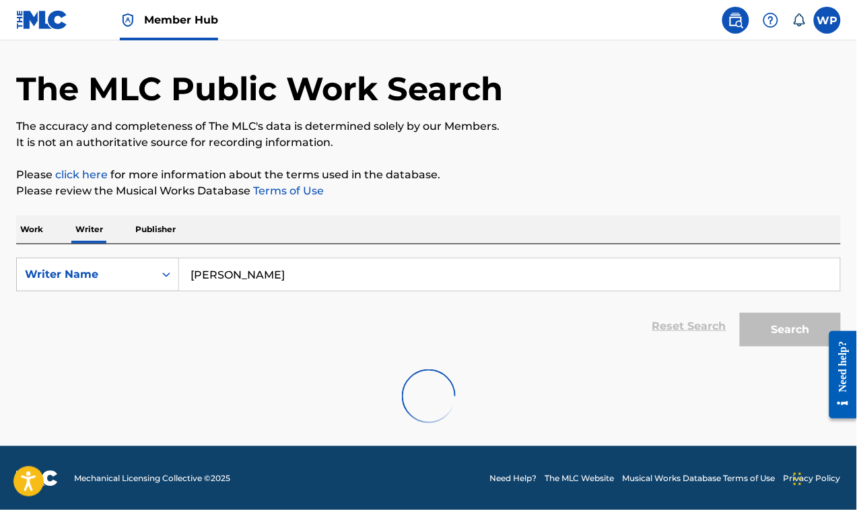
click at [85, 179] on link "click here" at bounding box center [81, 174] width 52 height 13
